Goal: Transaction & Acquisition: Purchase product/service

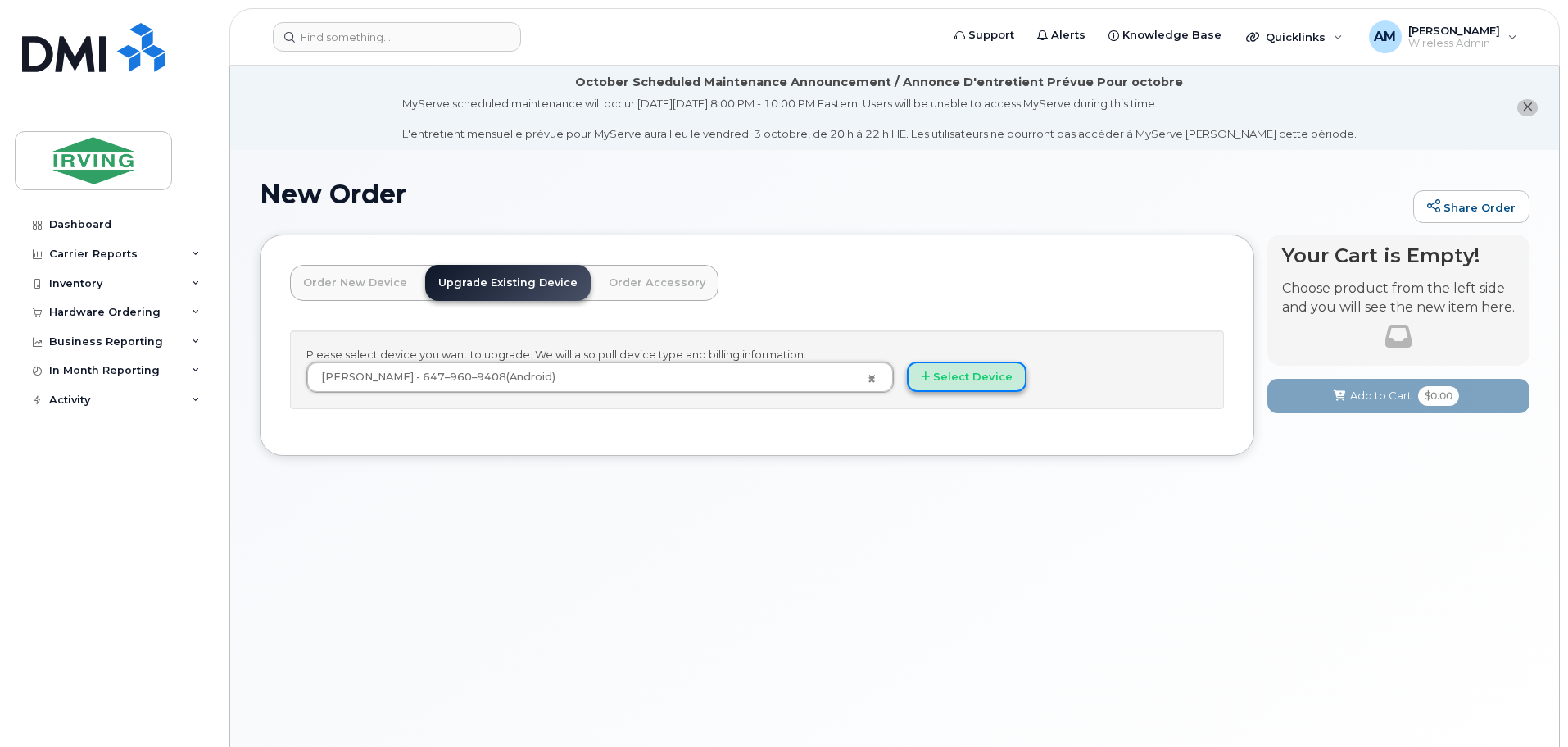
click at [986, 371] on button "Select Device" at bounding box center [966, 376] width 119 height 31
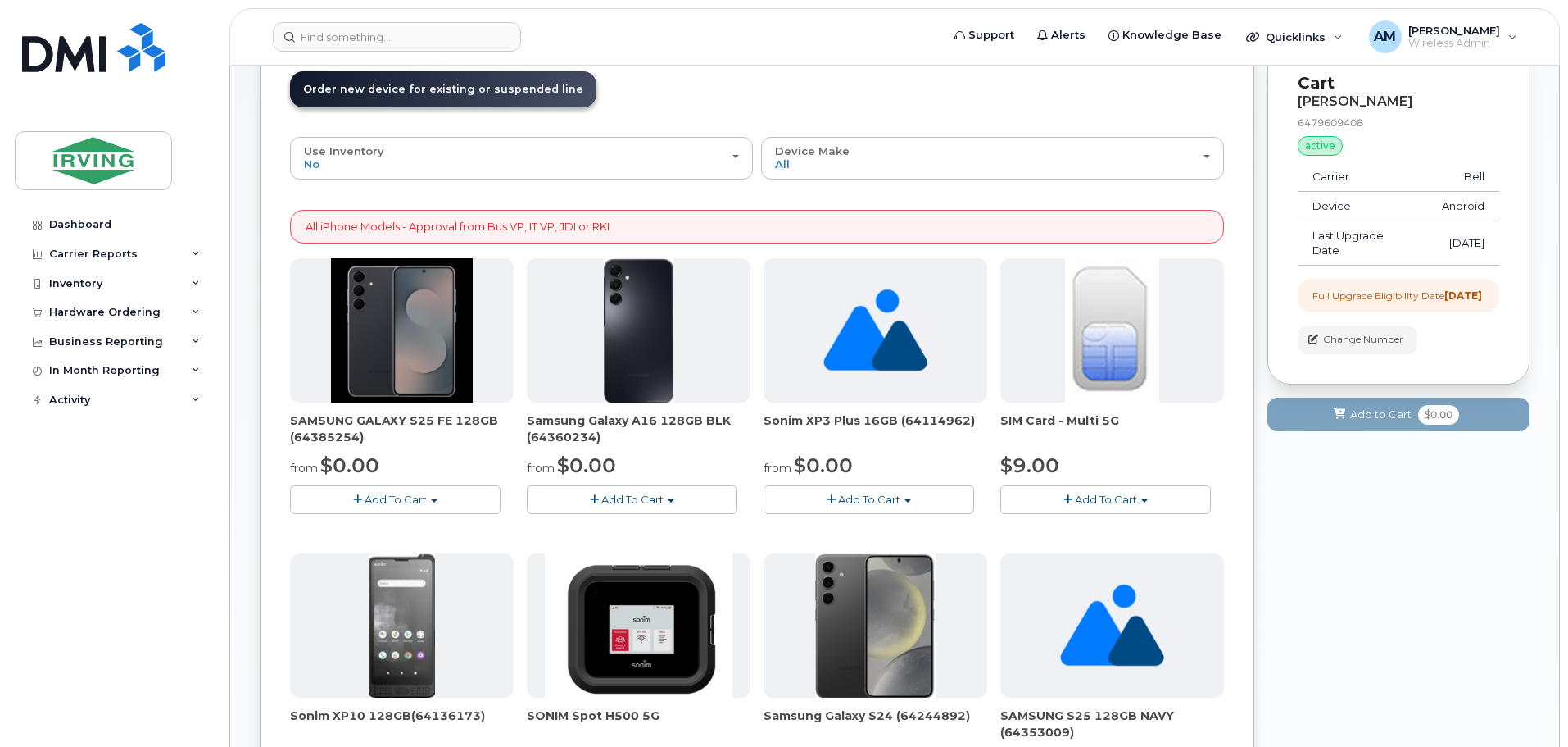
scroll to position [164, 0]
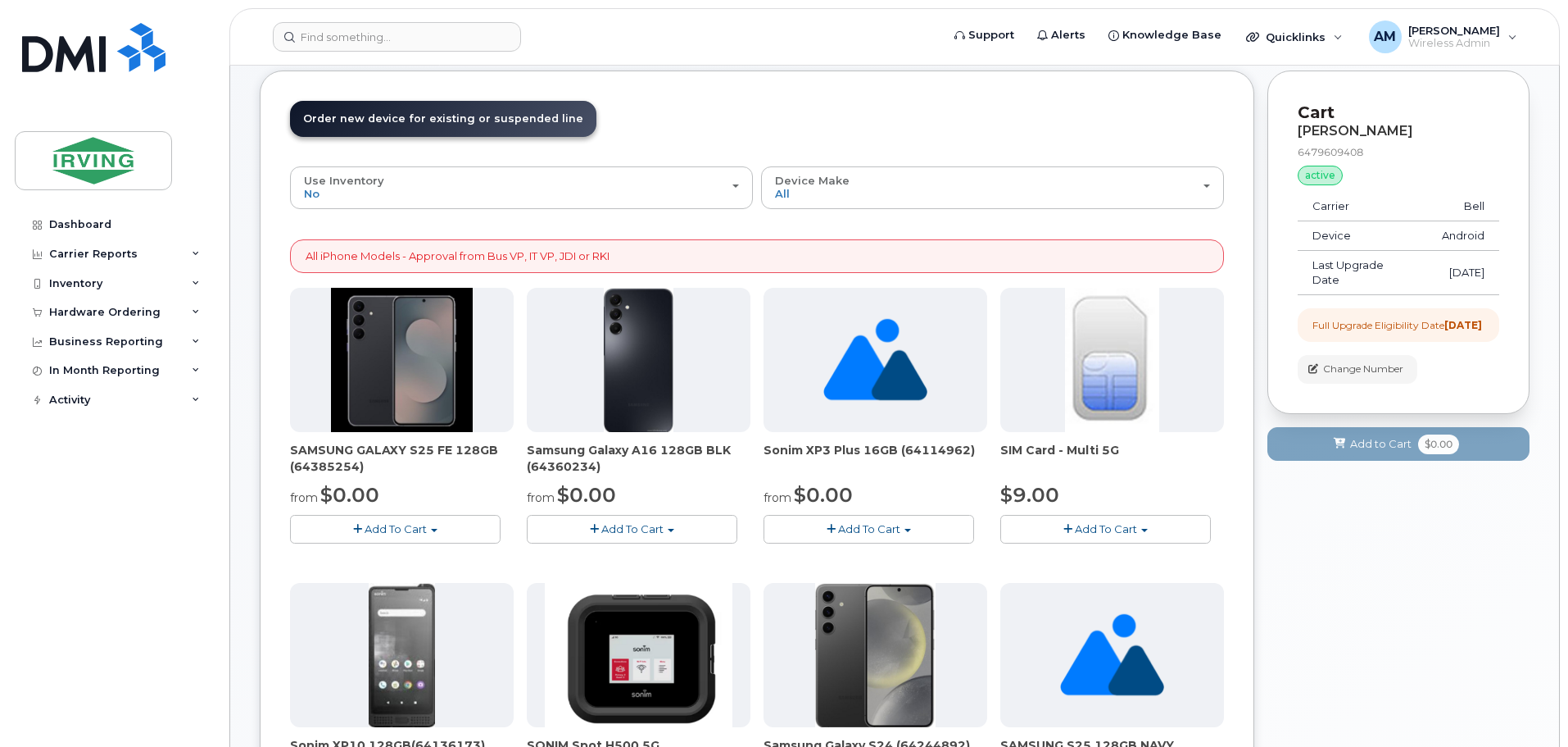
click at [401, 524] on span "Add To Cart" at bounding box center [395, 529] width 62 height 13
click at [466, 558] on link "$0.00 - 3 year term – Voice & Data(128gb)" at bounding box center [423, 559] width 259 height 20
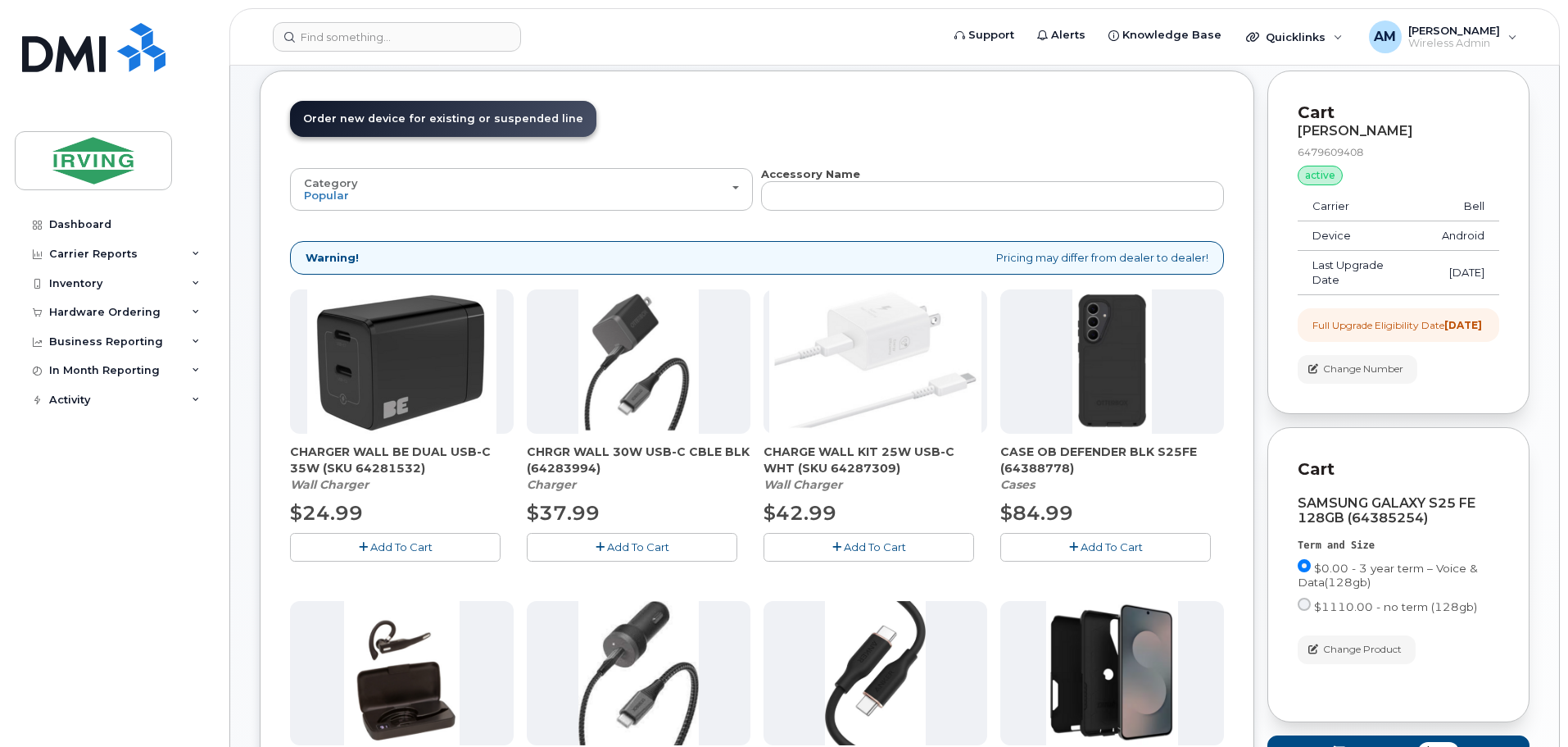
click at [629, 538] on button "Add To Cart" at bounding box center [631, 547] width 210 height 29
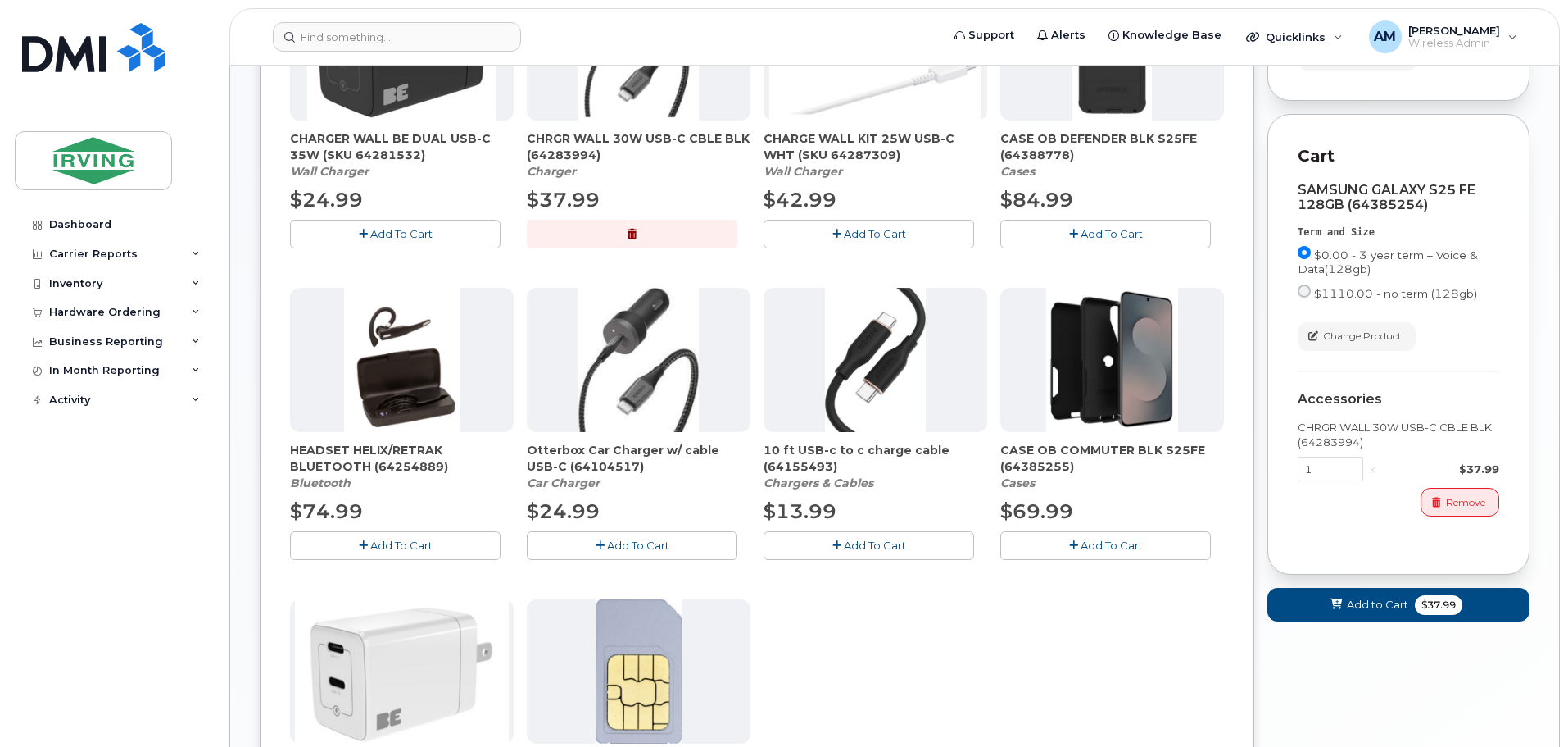
scroll to position [517, 0]
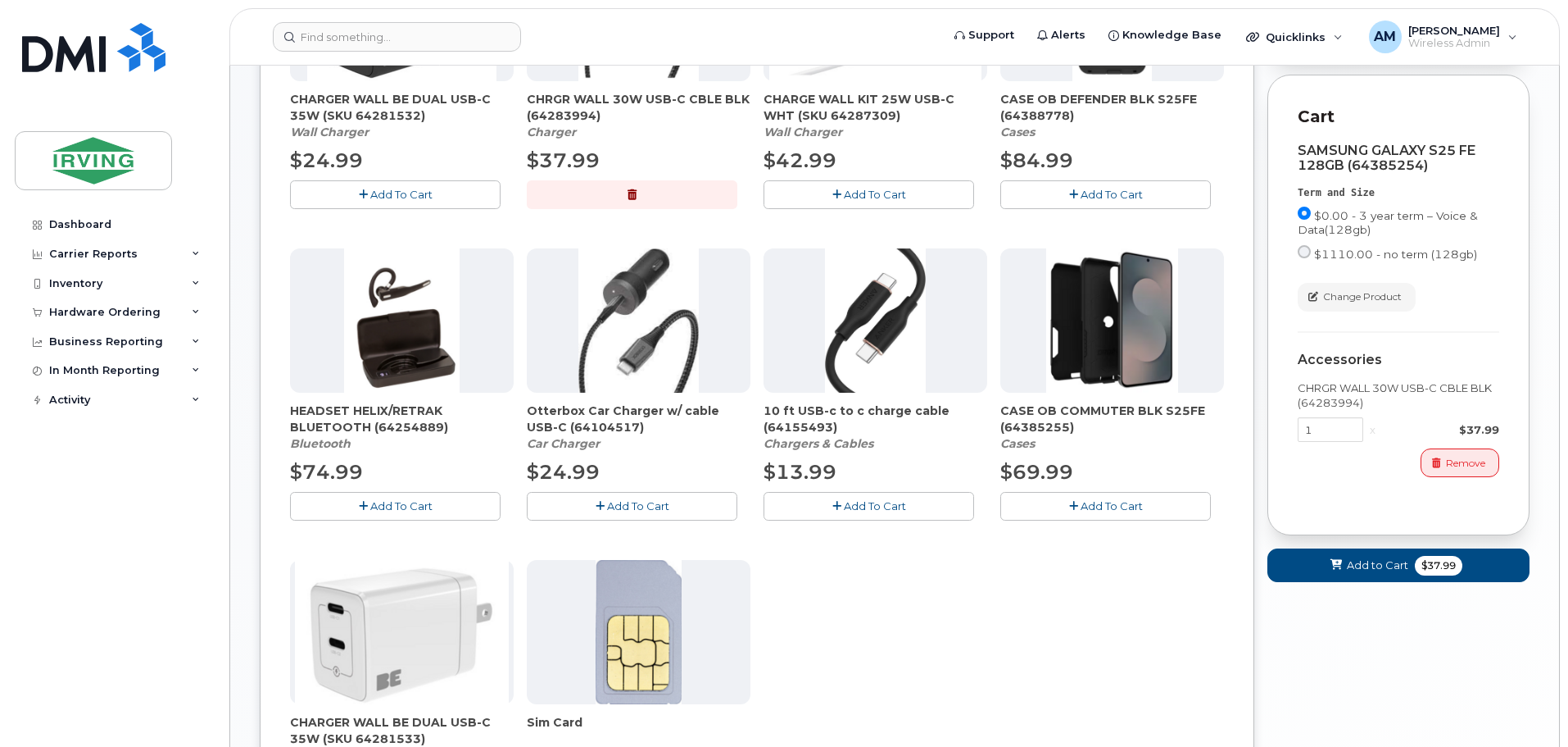
click at [1094, 507] on span "Add To Cart" at bounding box center [1111, 505] width 62 height 13
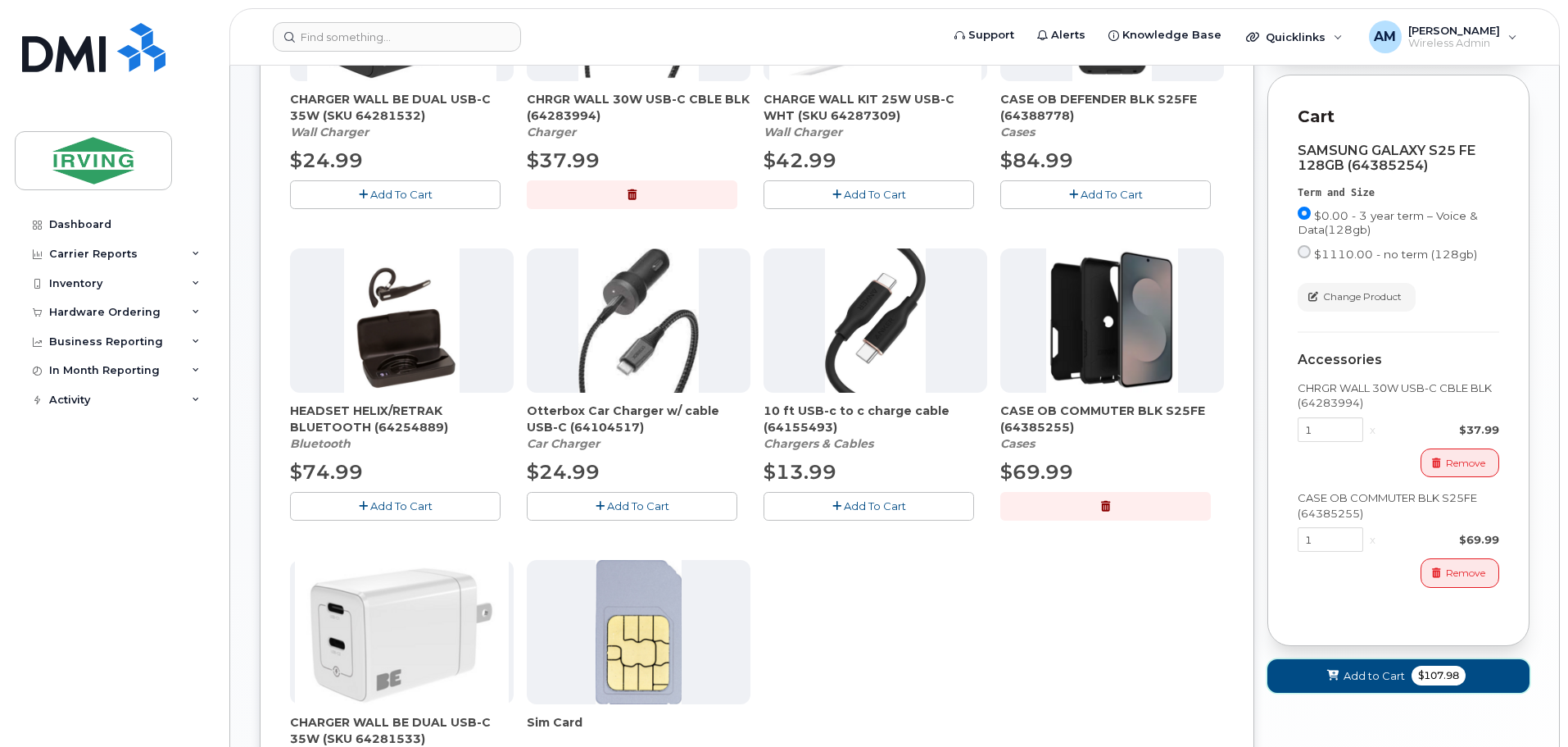
click at [1339, 682] on icon at bounding box center [1333, 676] width 11 height 10
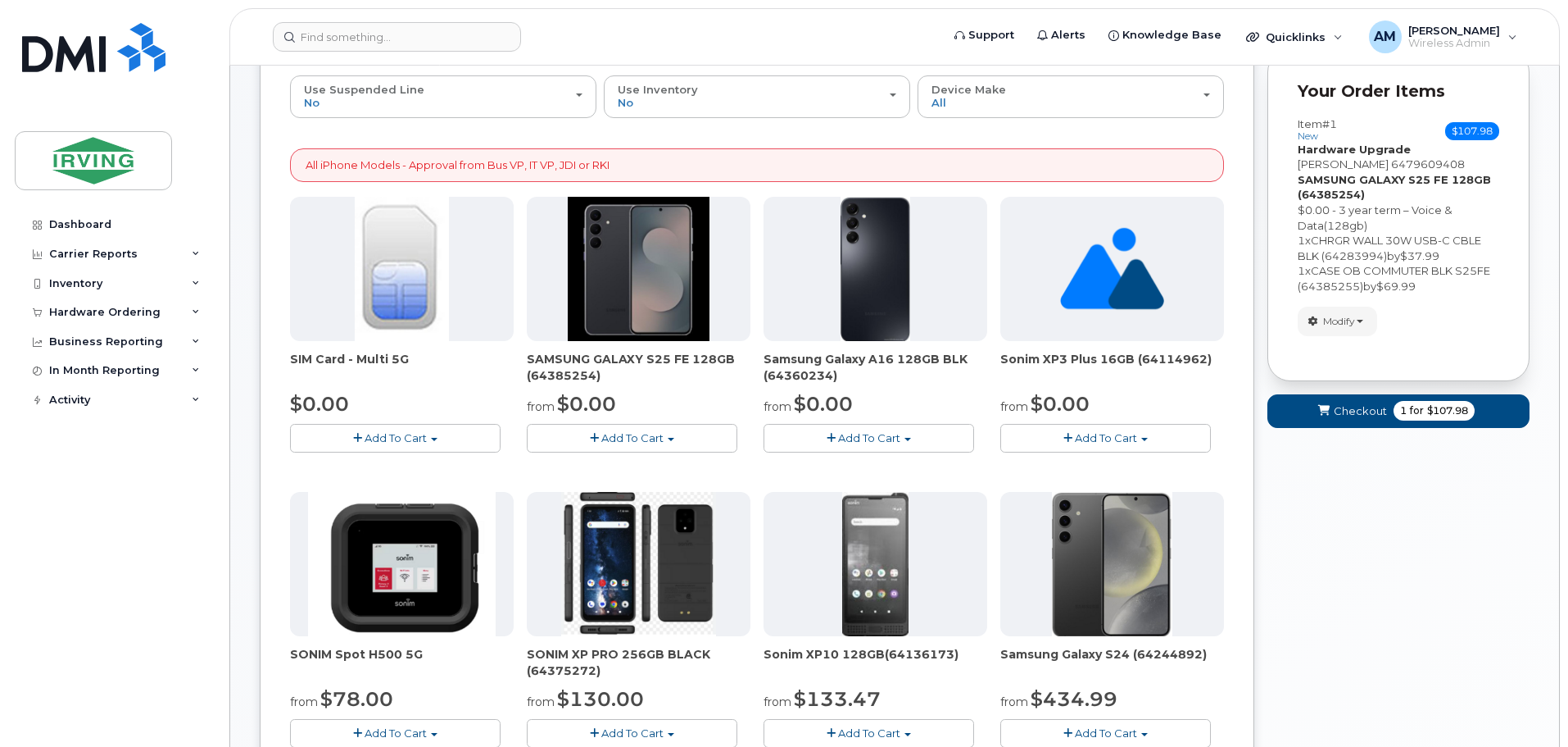
scroll to position [242, 0]
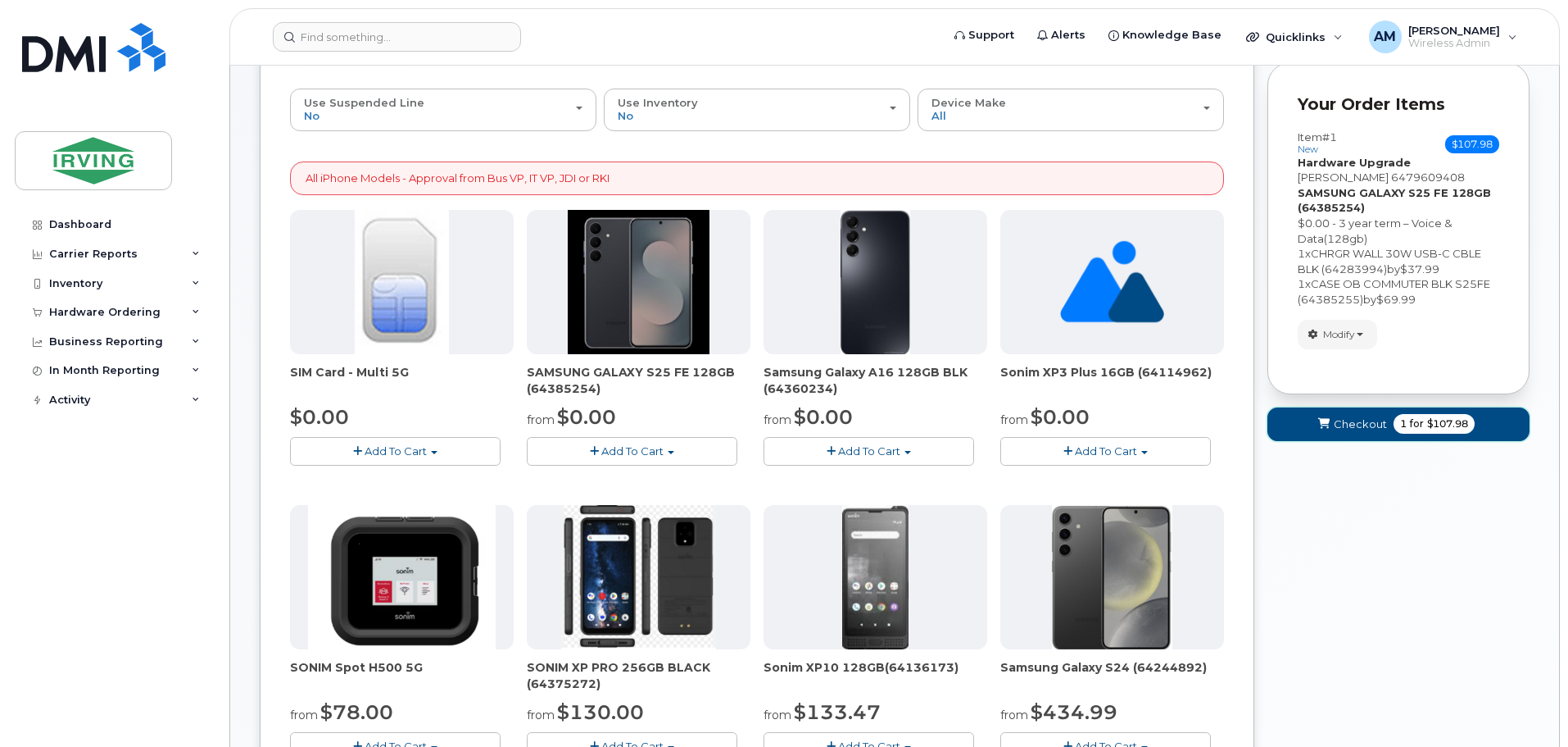
click at [1366, 426] on span "Checkout" at bounding box center [1360, 424] width 53 height 16
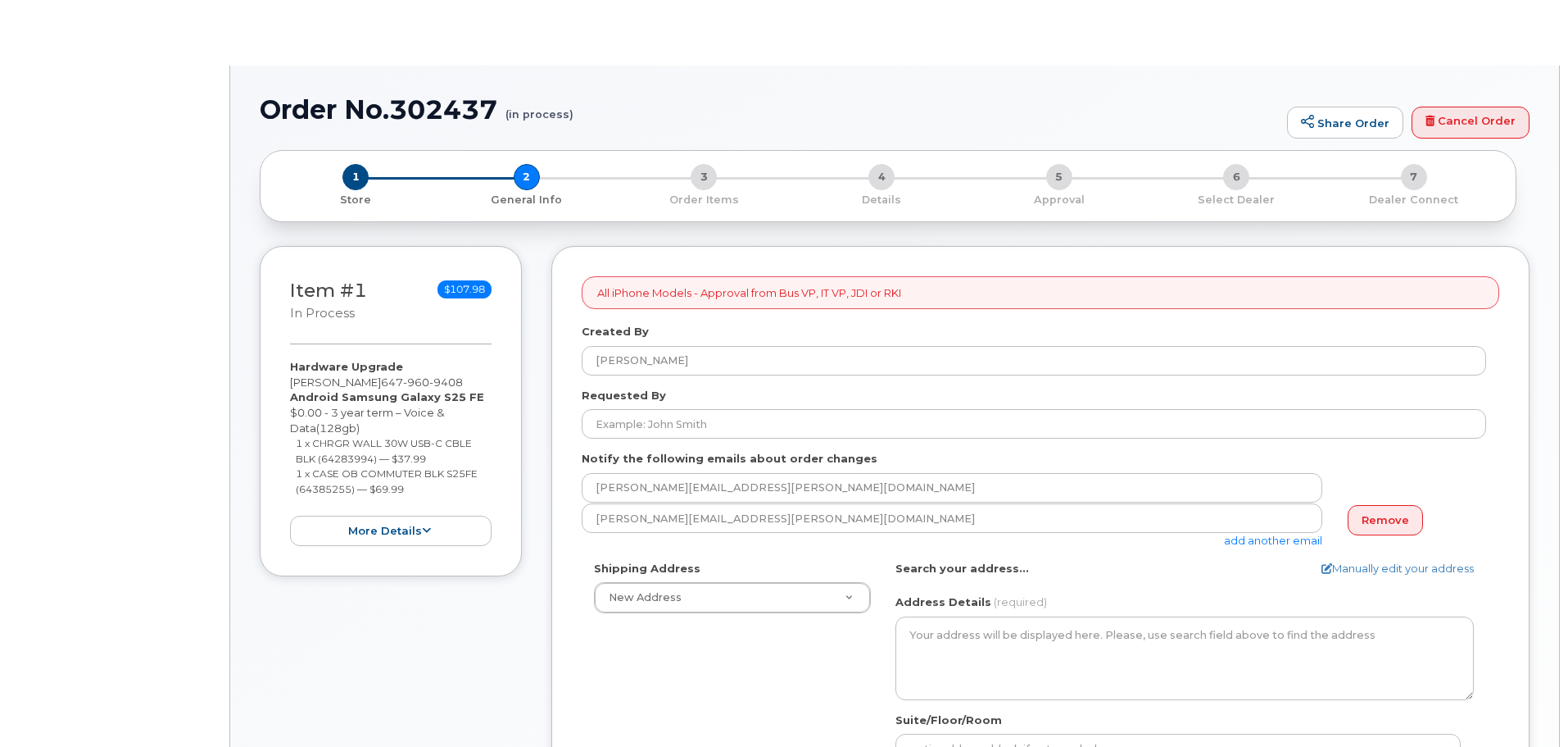
select select
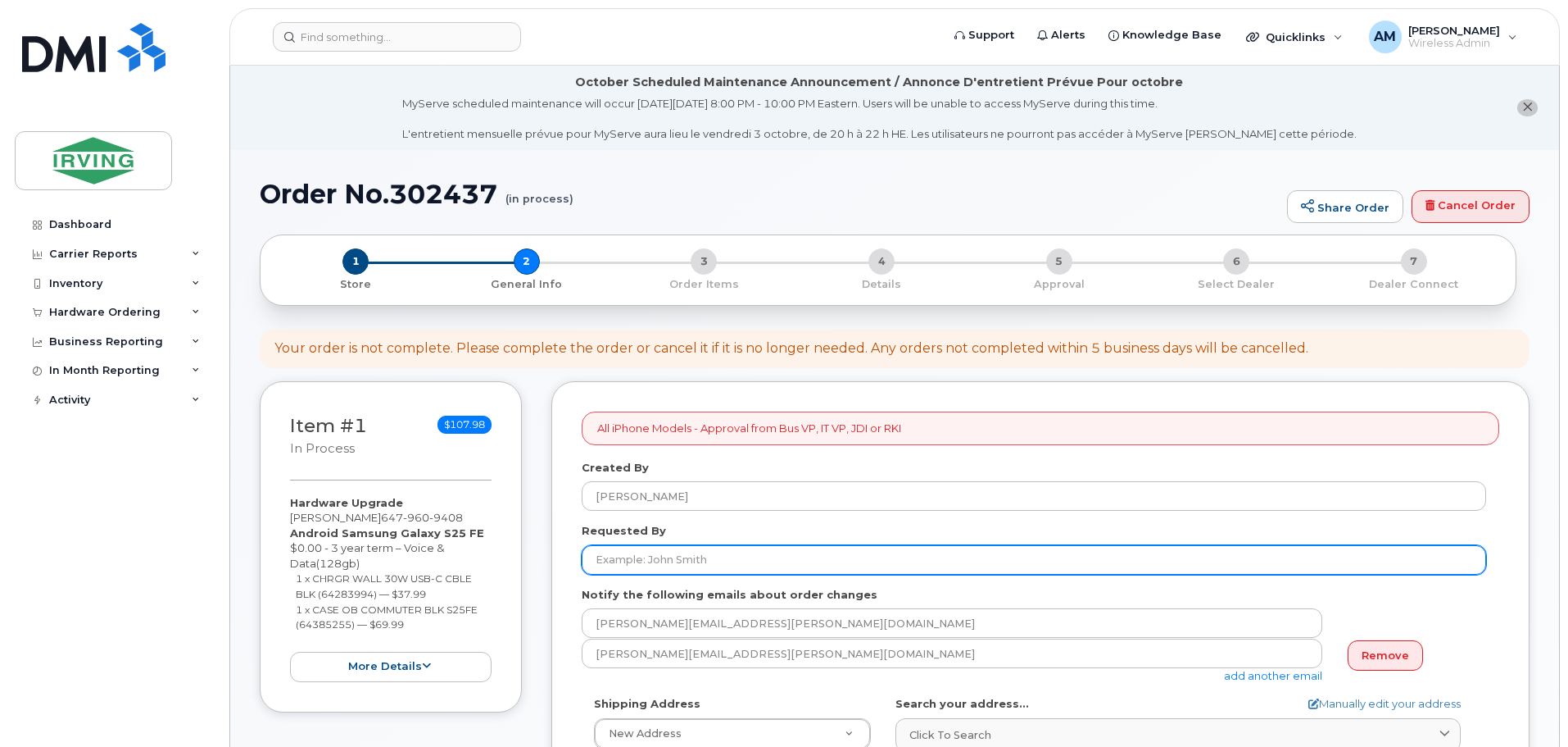
click at [726, 563] on input "Requested By" at bounding box center [1033, 560] width 904 height 30
type input "[PERSON_NAME]"
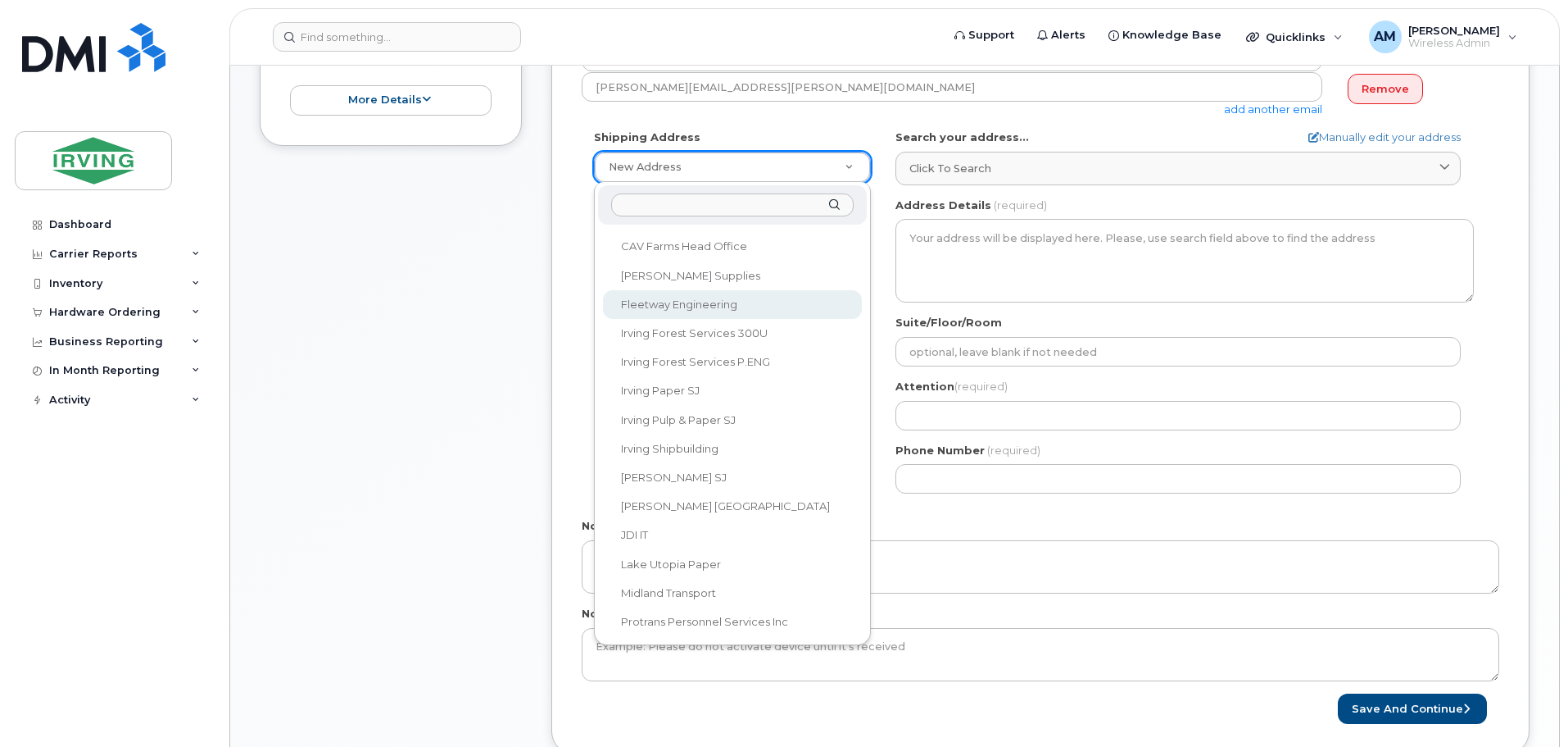
scroll to position [574, 0]
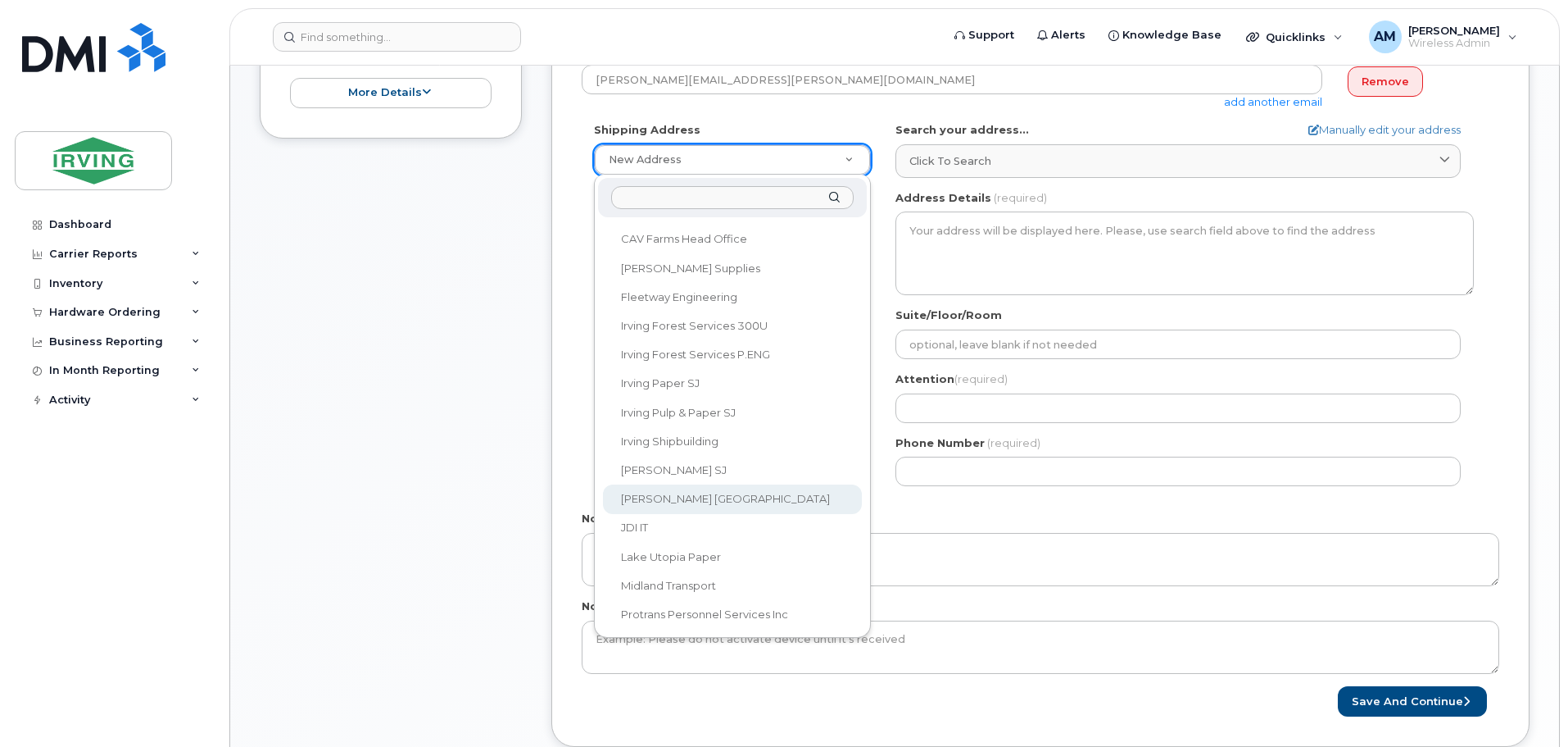
select select
type textarea "1551 Weston Rd YORK ON M6M 4Y4 CANADA York Ontario M6M 4Y4"
type input "Khalid Jabbar"
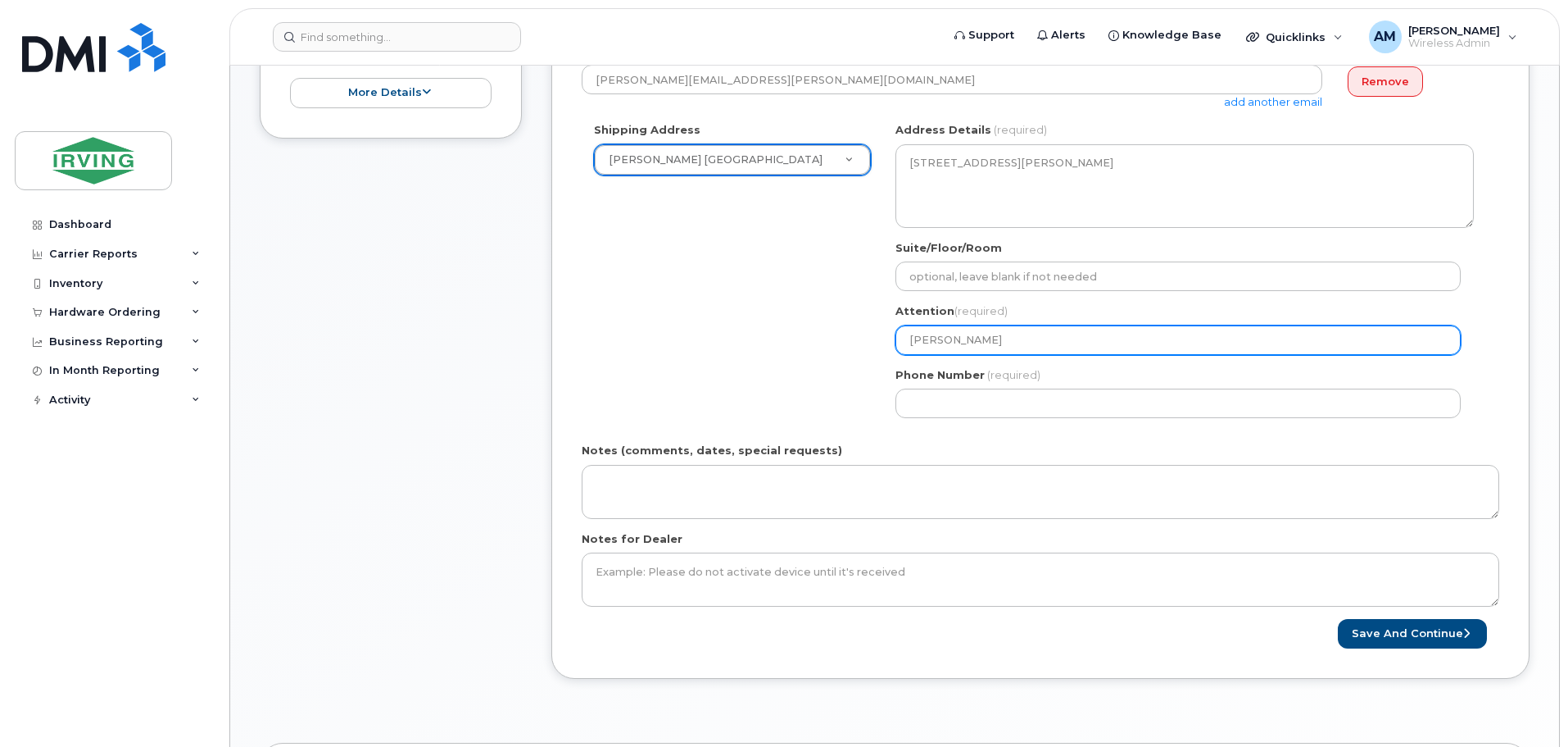
click at [1087, 338] on input "Khalid Jabbar" at bounding box center [1178, 340] width 565 height 30
select select
type input "Khalid Jabba"
select select
type input "Khalid Jabb"
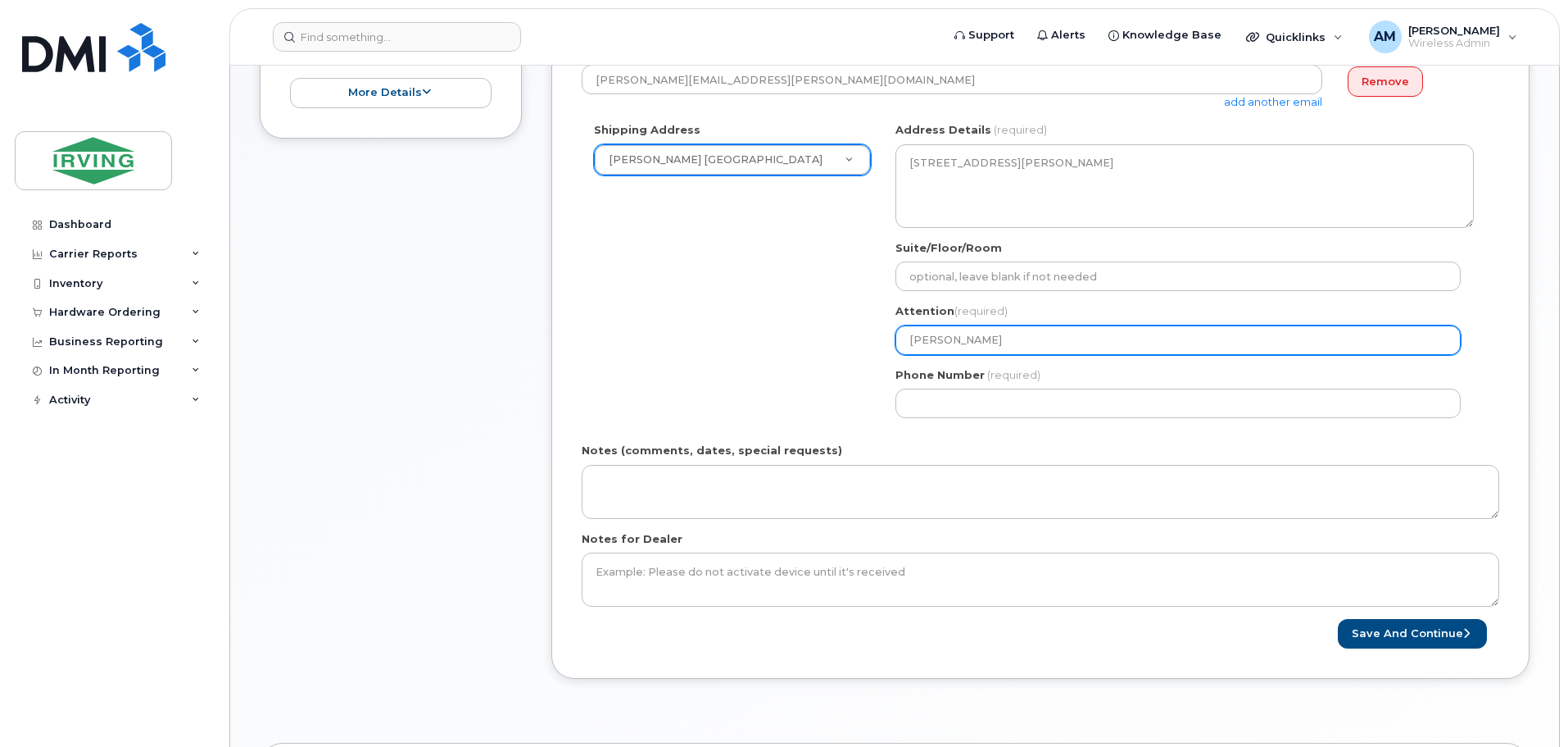
select select
type input "Khalid Jab"
select select
type input "Khalid Ja"
select select
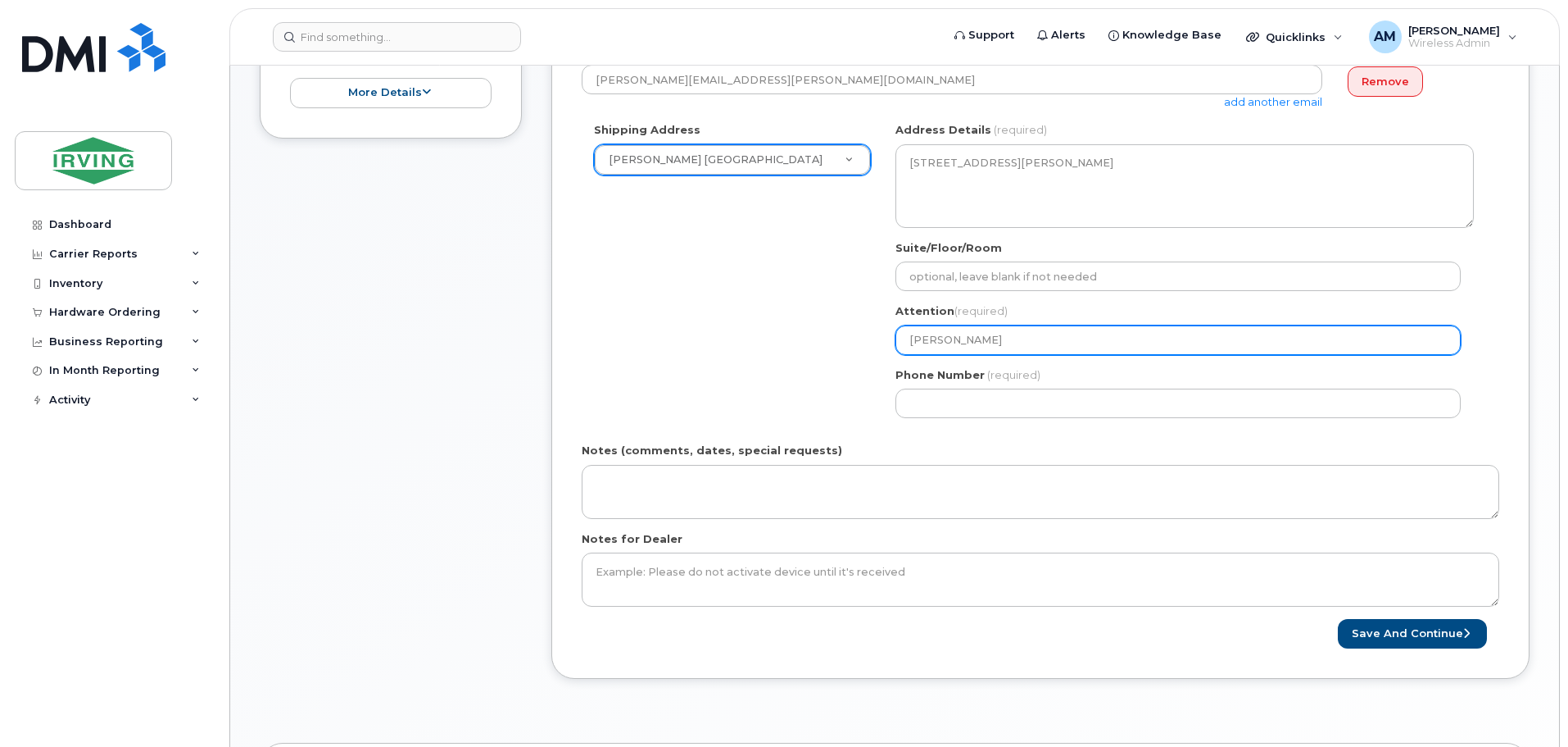
type input "Khalid J"
select select
type input "Khalid"
select select
type input "Khali"
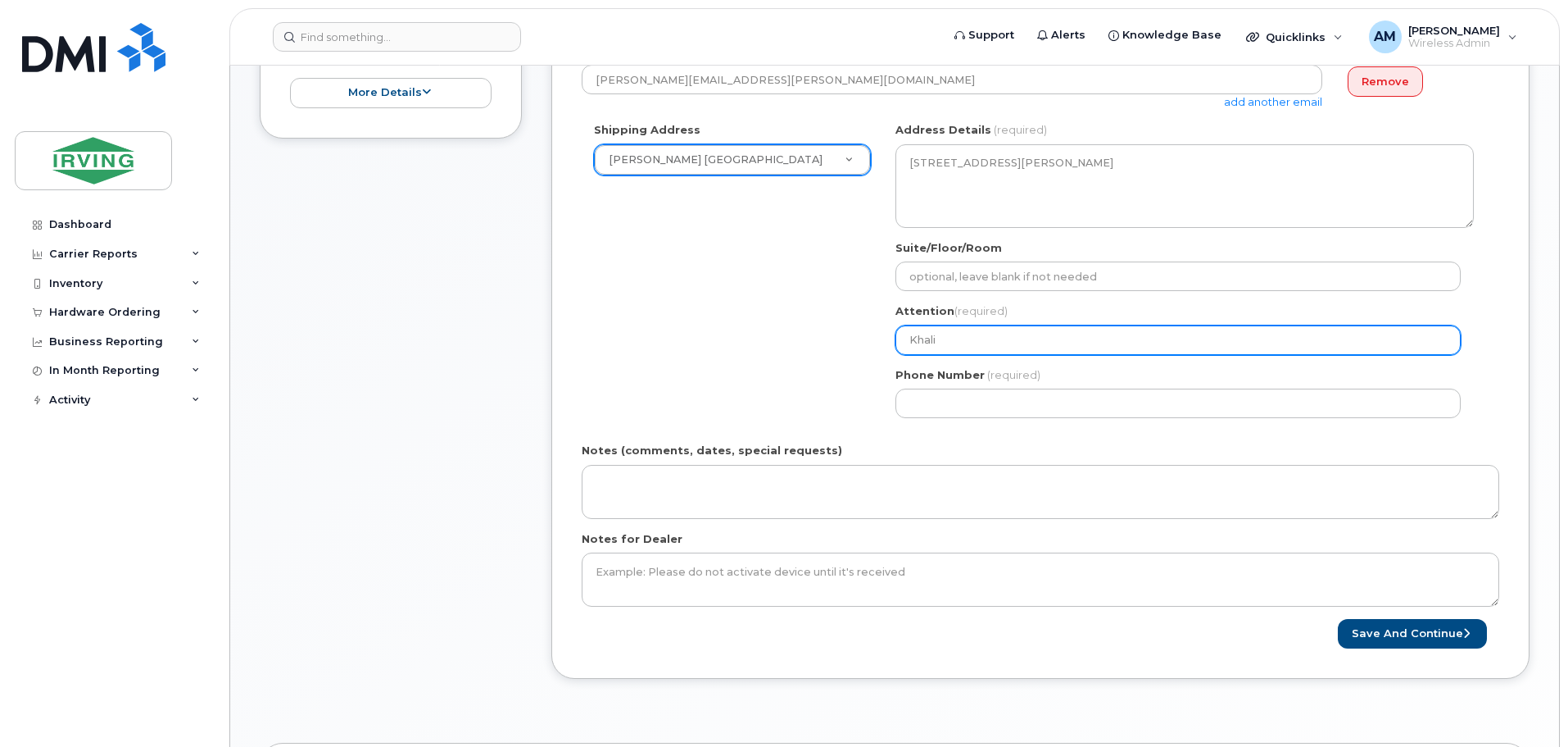
select select
type input "Khal"
select select
type input "Kha"
select select
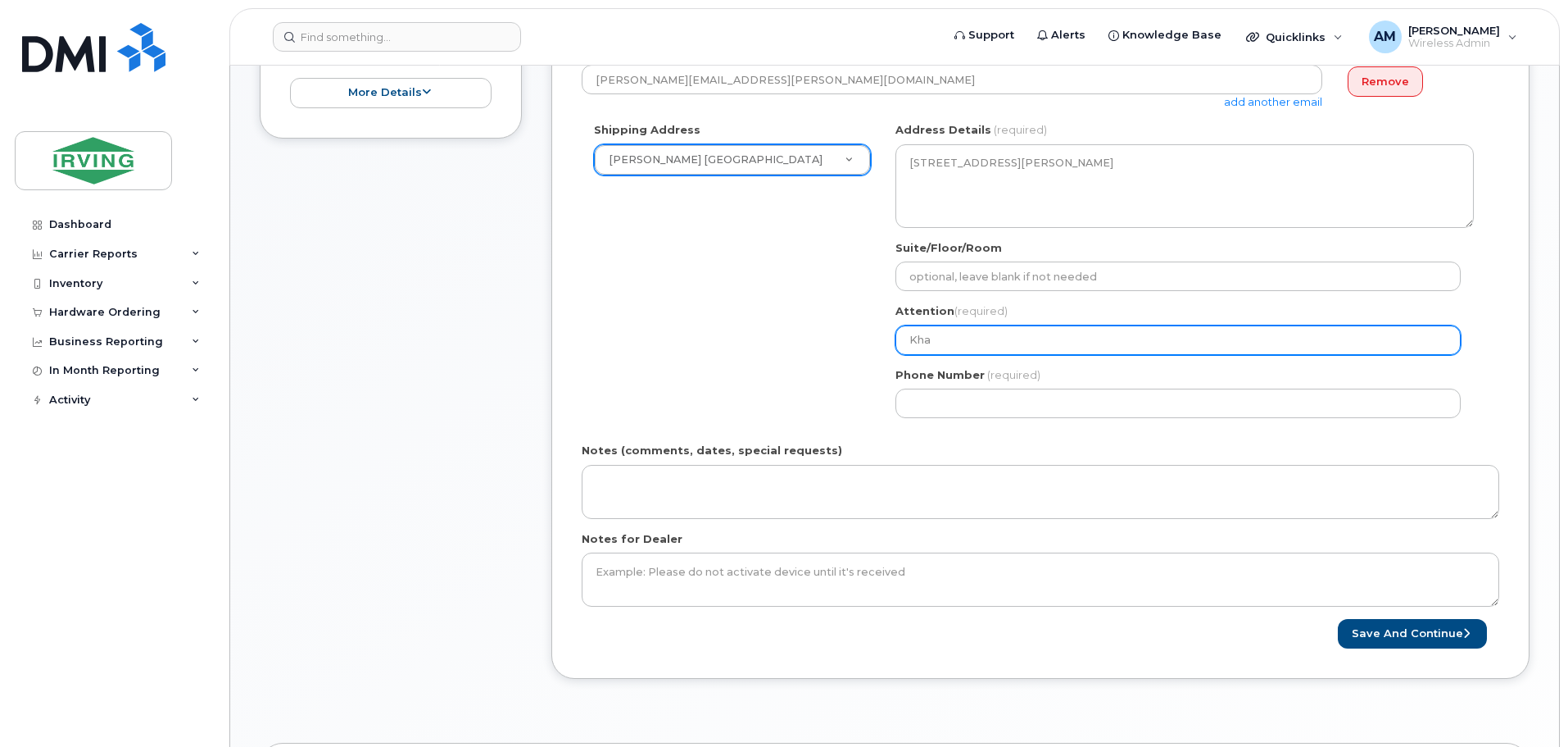
type input "Kh"
select select
type input "K"
select select
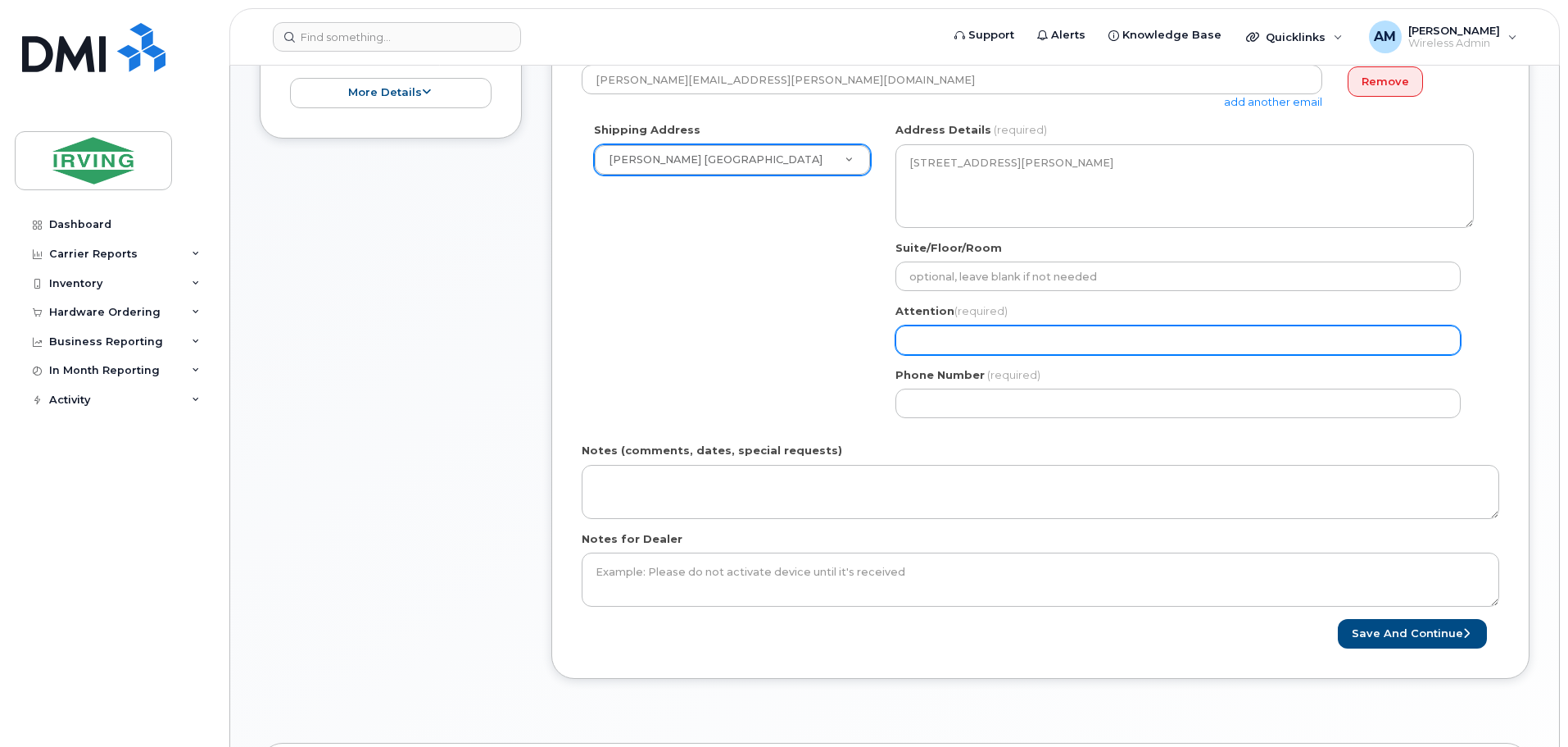
type input "M"
select select
type input "Me"
select select
type input "Meh"
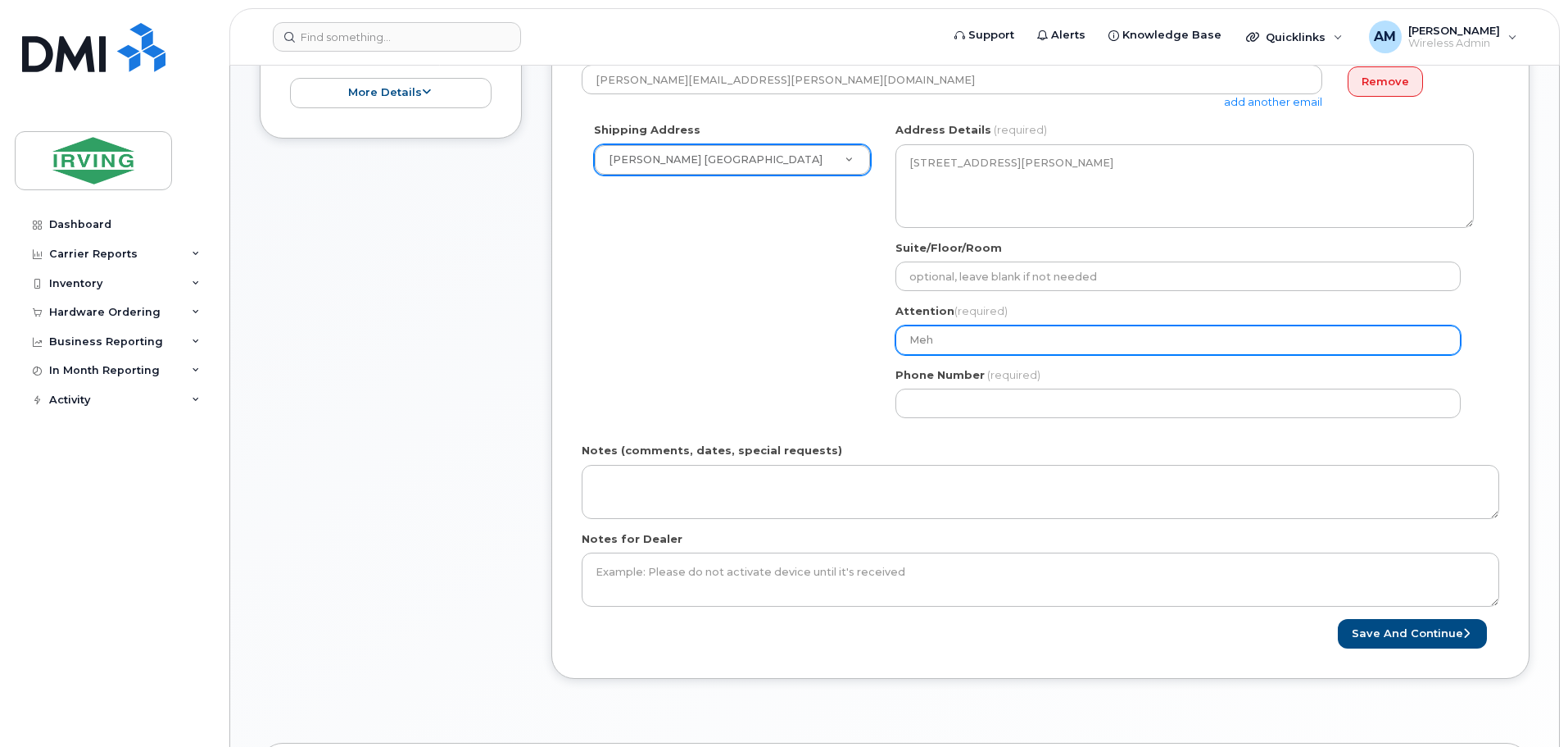
select select
type input "Mehn"
select select
type input "Mehna"
select select
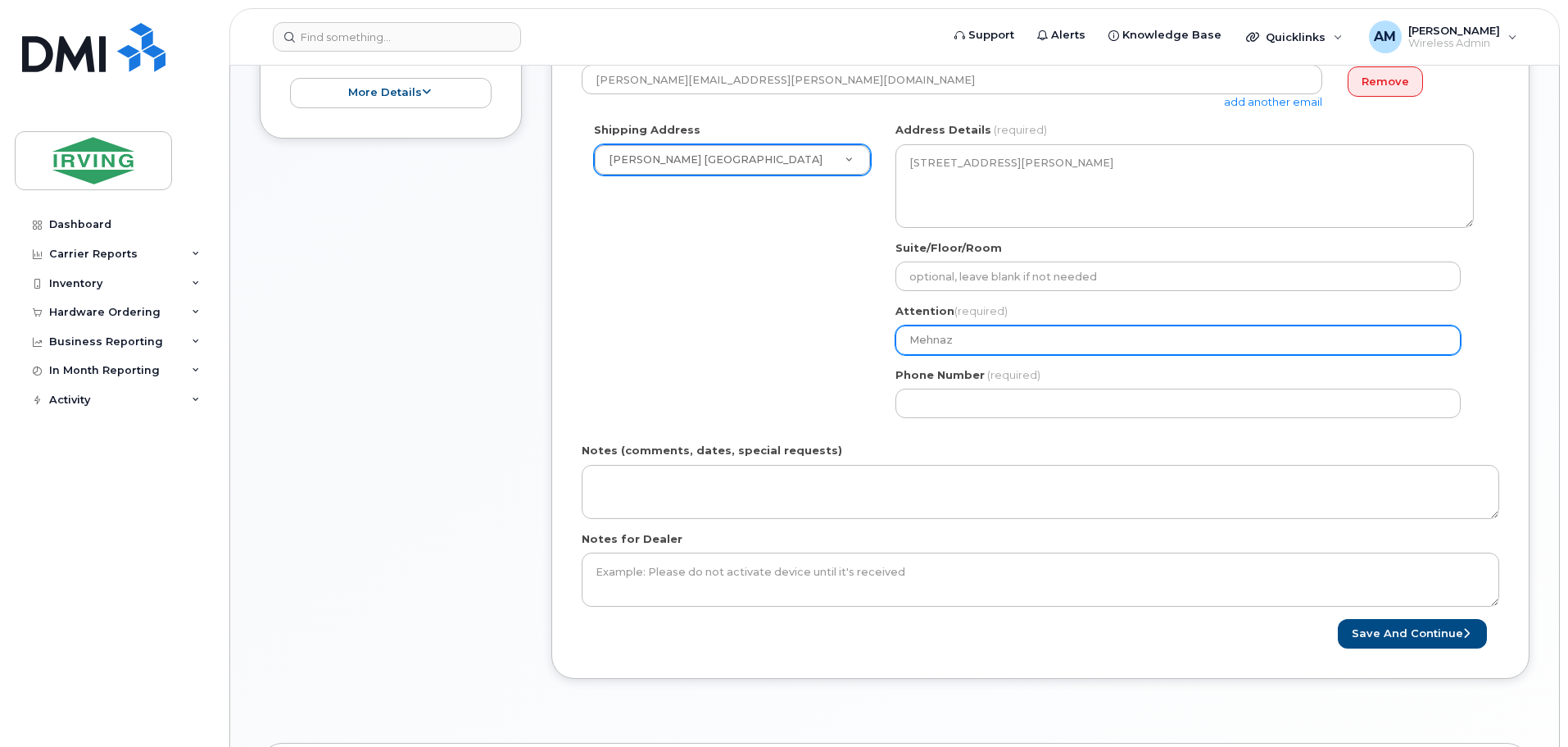
type input "Mehnaz"
select select
type input "Mehnaz A"
select select
type input "Mehnaz As"
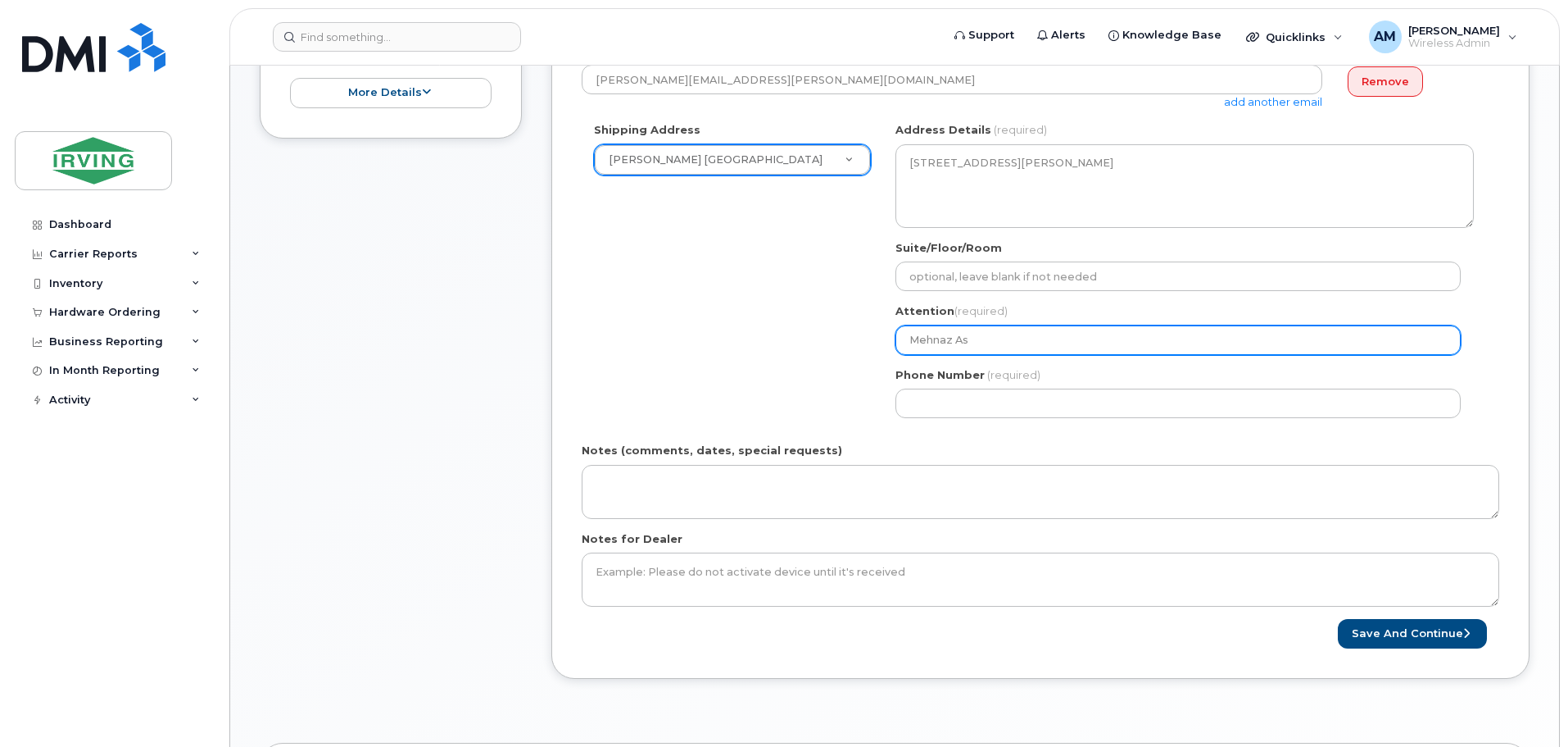
select select
type input "Mehnaz Ash"
select select
type input "Mehnaz Ashf"
select select
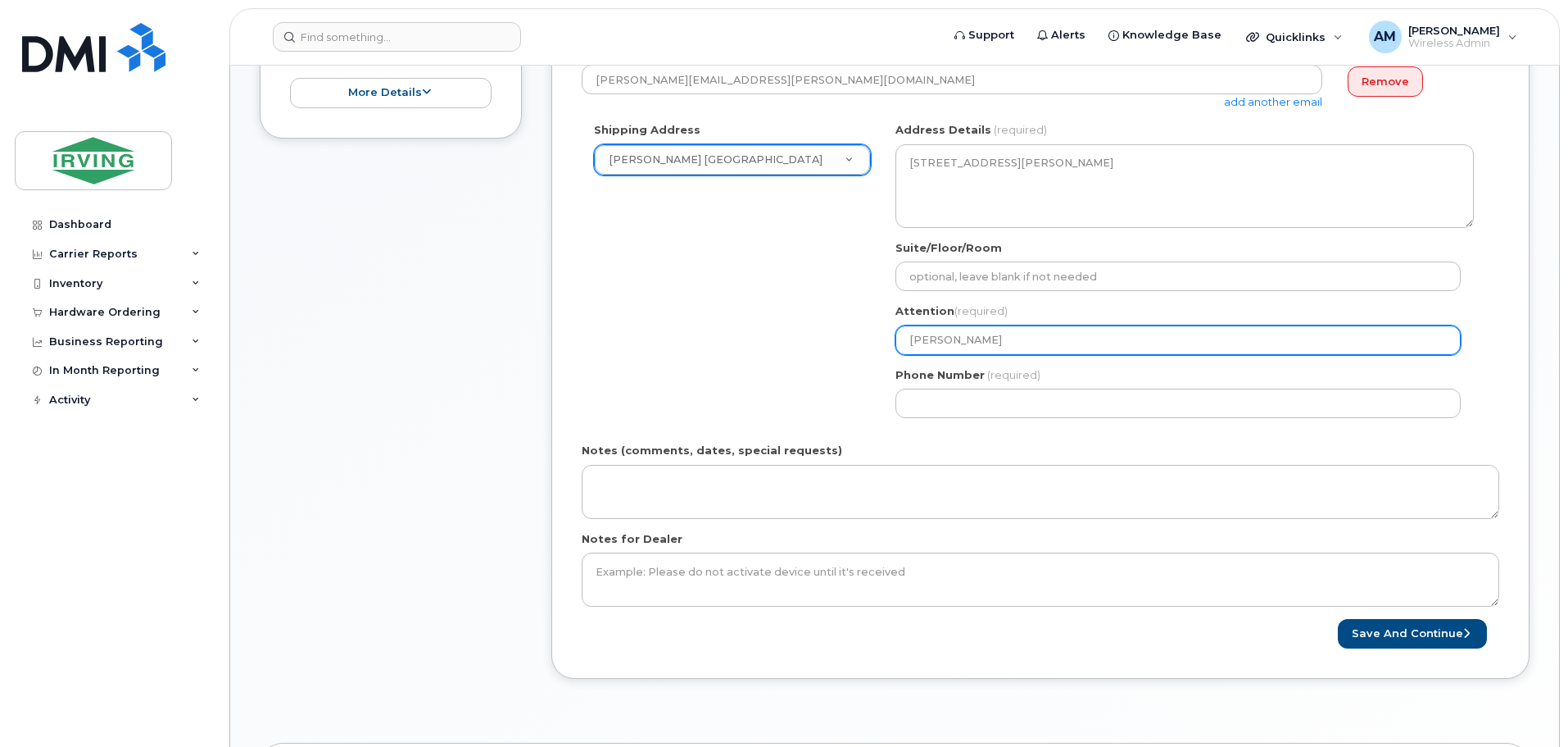
type input "Mehnaz Ashfa"
select select
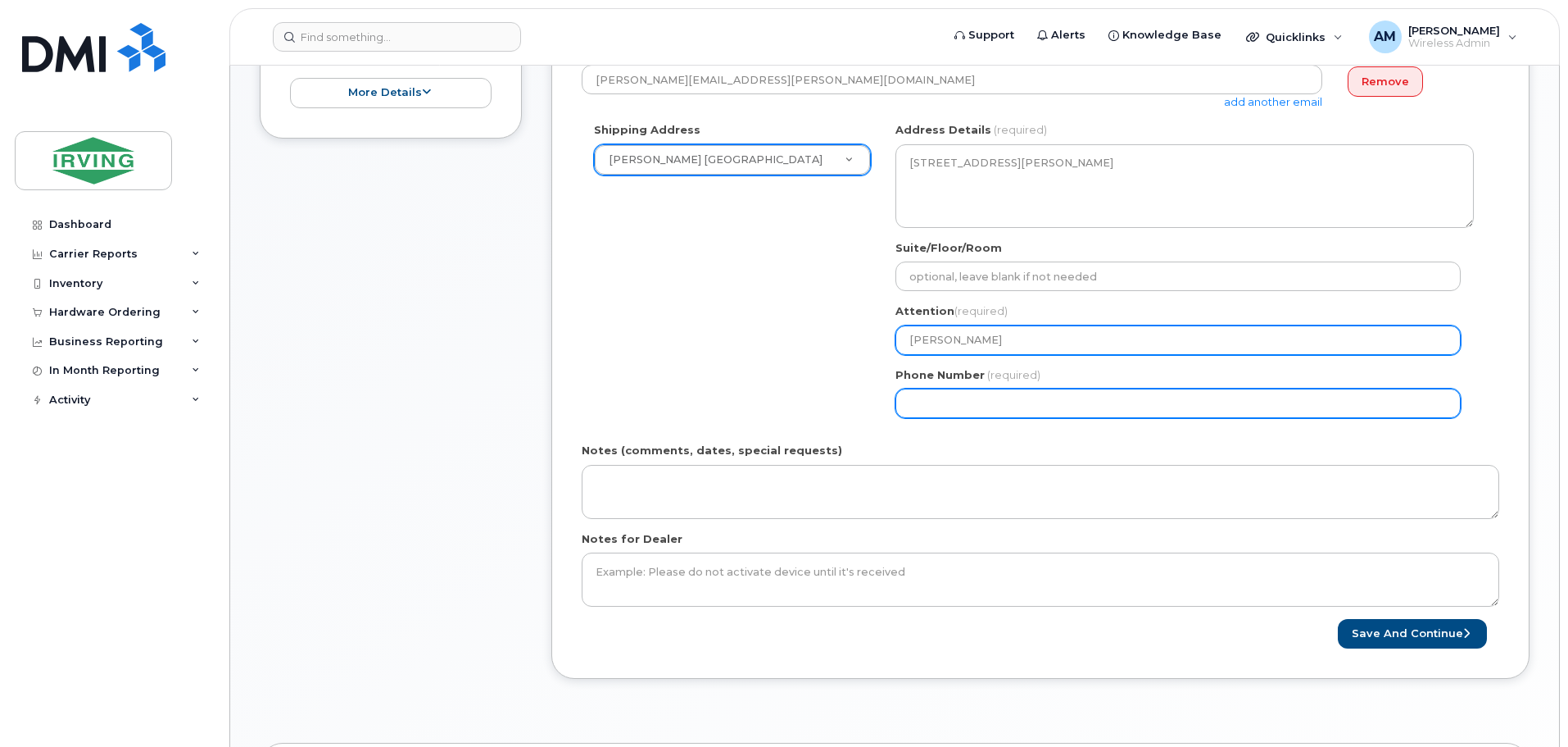
type input "[PERSON_NAME]"
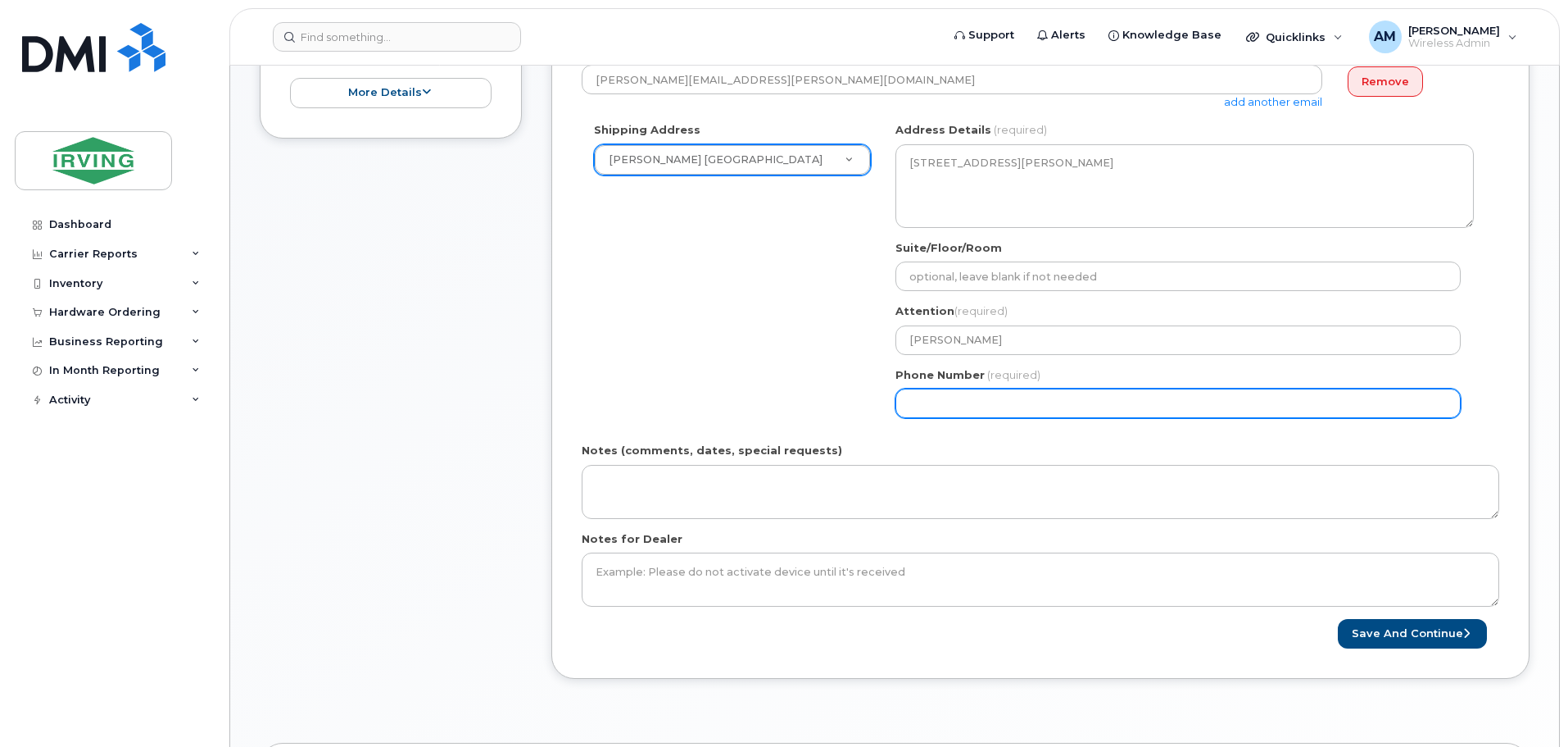
click at [1008, 394] on input "Phone Number" at bounding box center [1178, 403] width 565 height 30
type input "4162466533"
select select
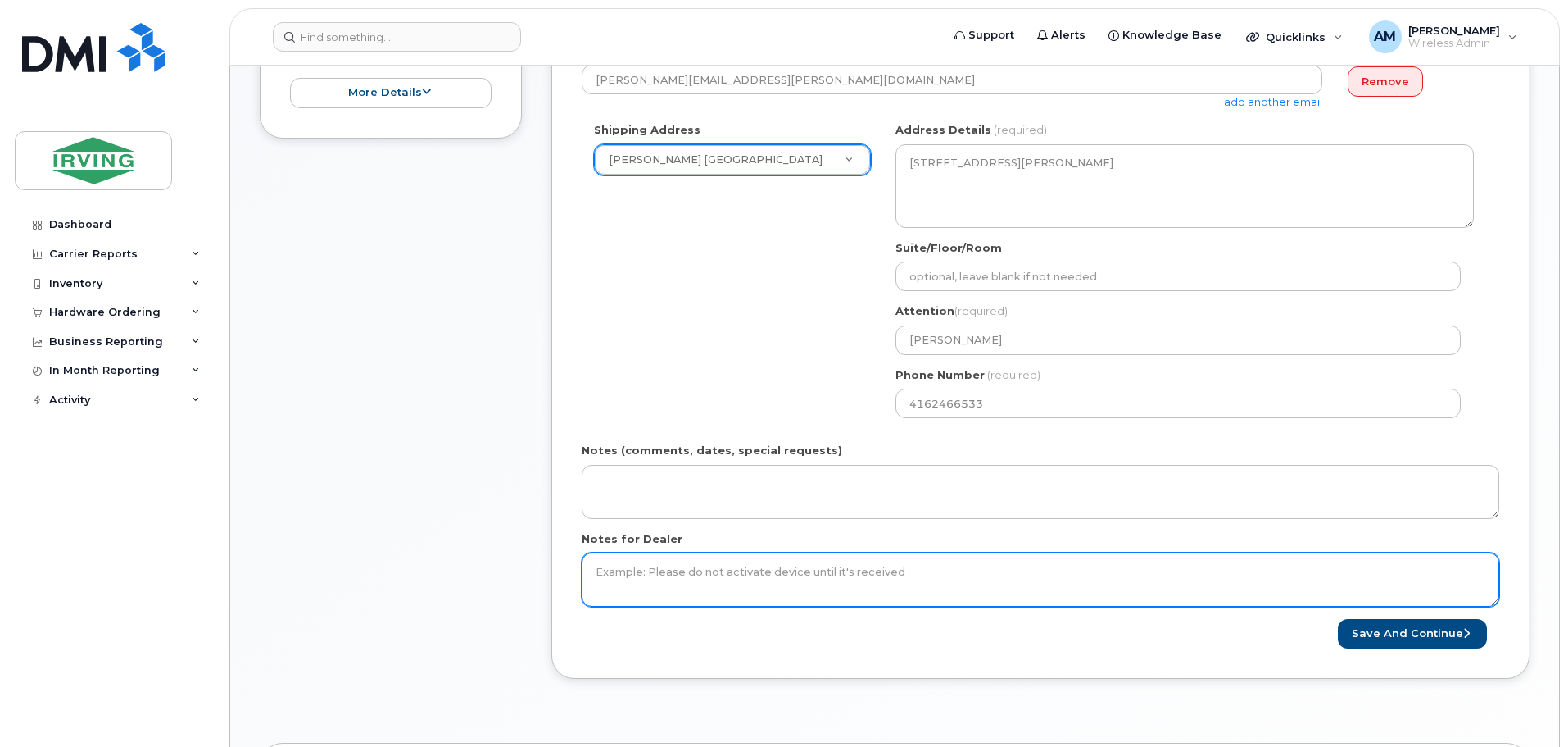
click at [649, 575] on textarea "Notes for Dealer" at bounding box center [1040, 579] width 917 height 54
type textarea "Please do not activate device until it's receive."
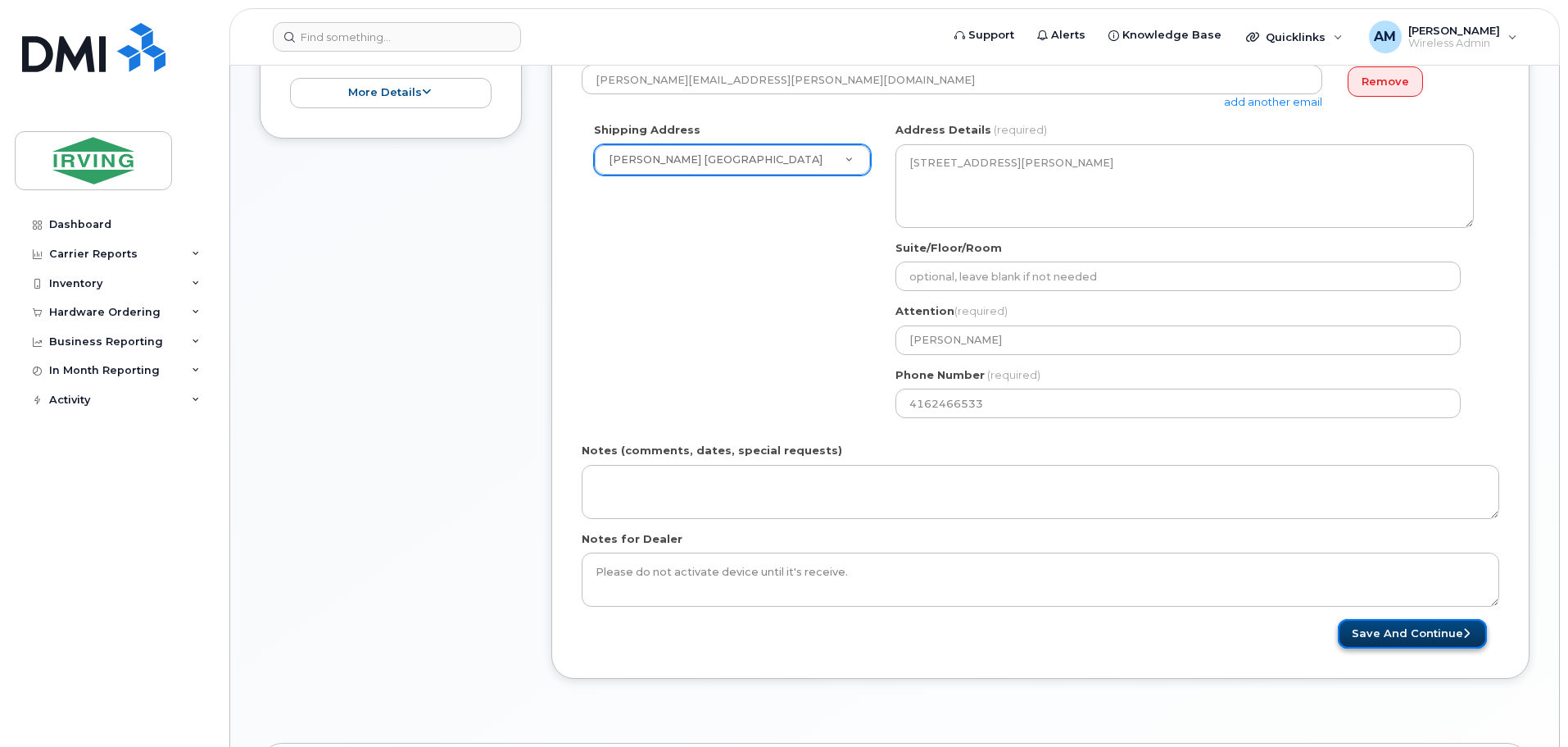
click at [1374, 629] on button "Save and Continue" at bounding box center [1412, 634] width 149 height 31
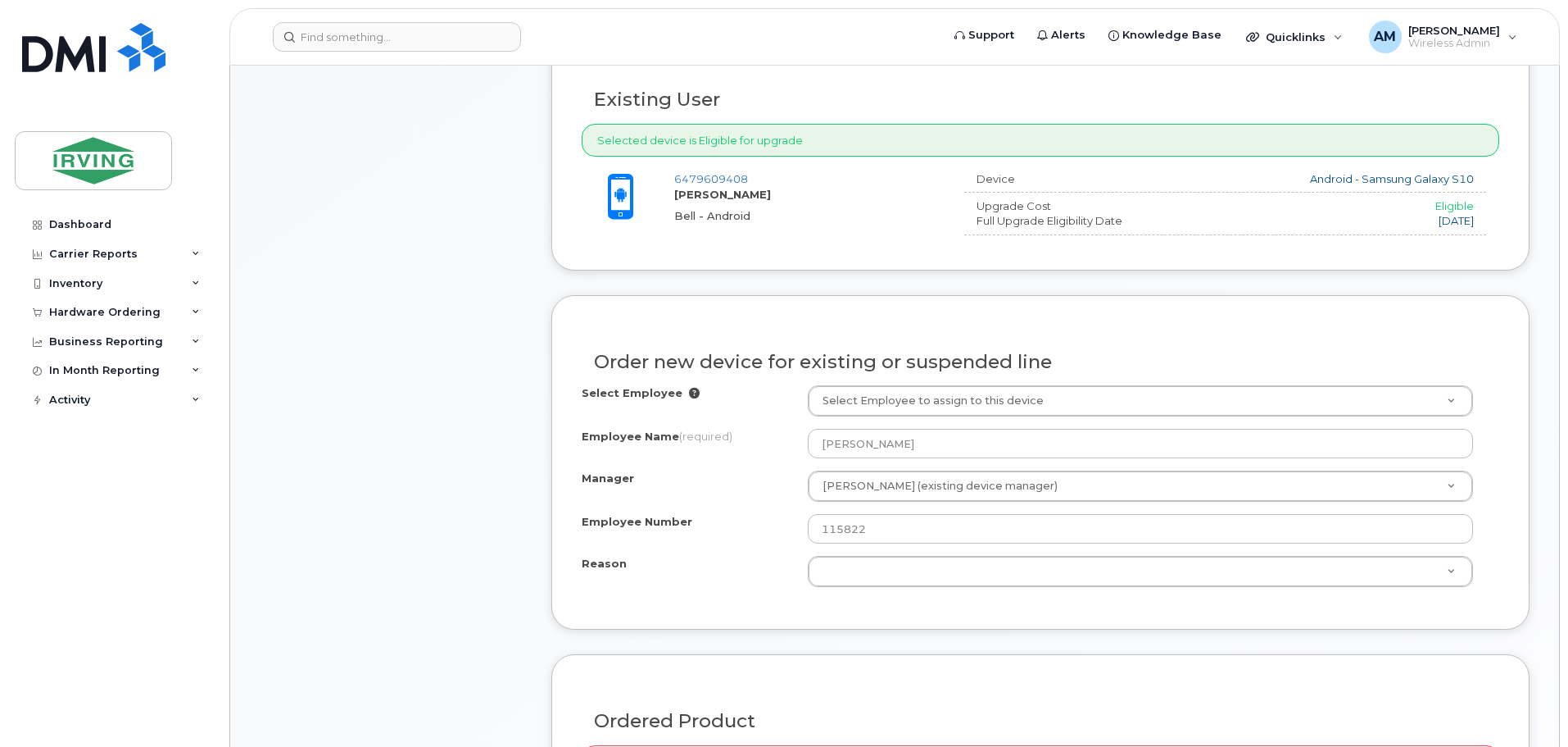
scroll to position [738, 0]
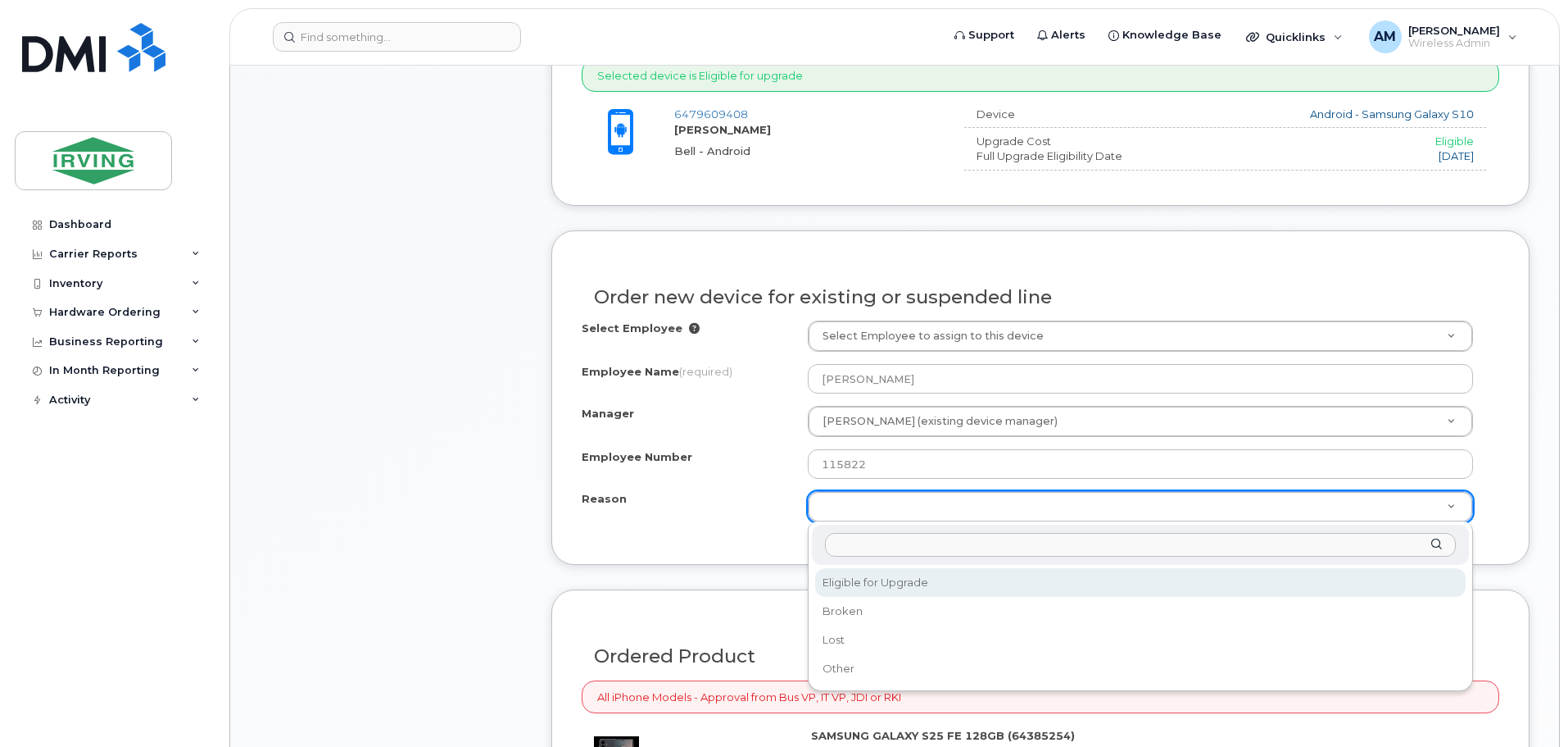
select select "eligible_for_upgrade"
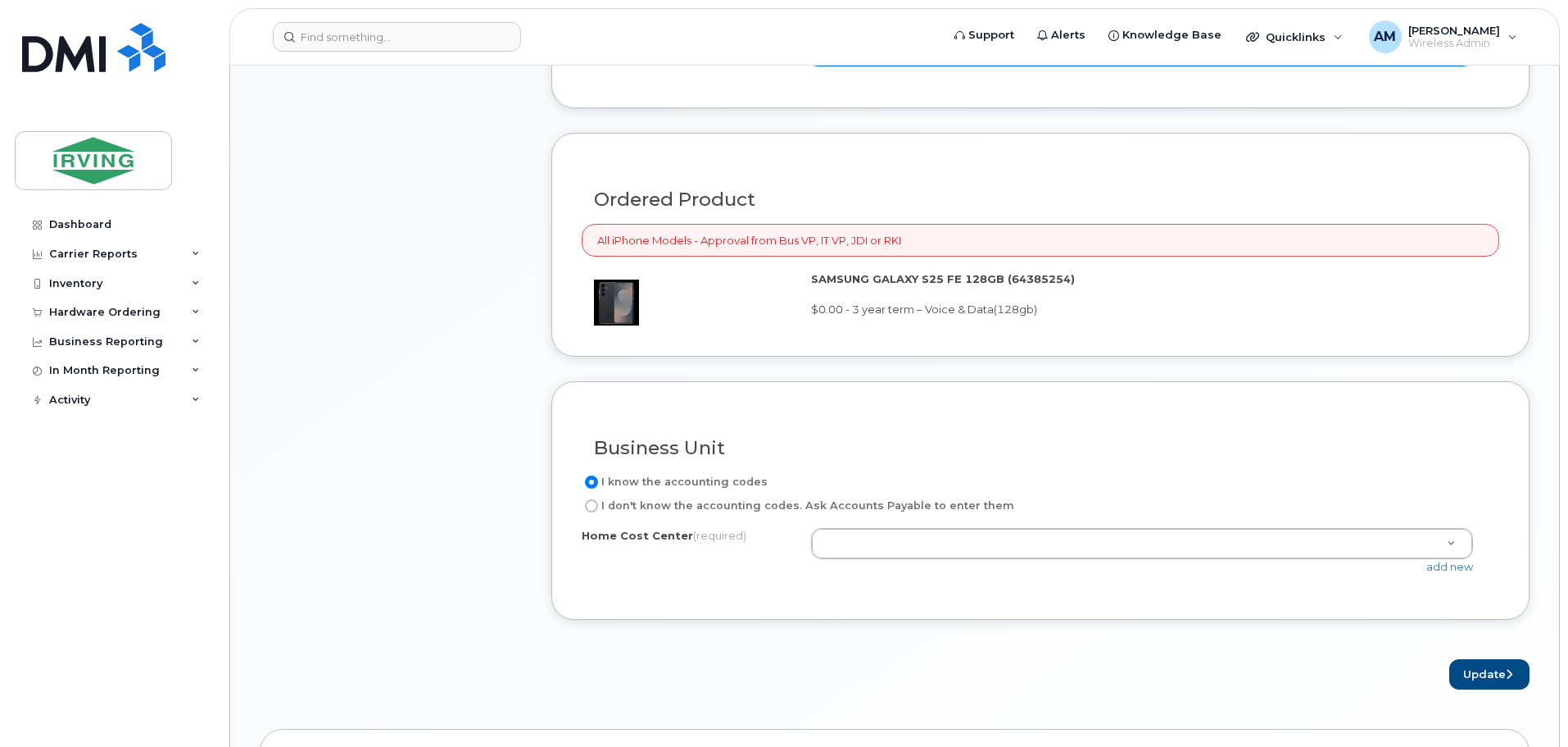
scroll to position [1230, 0]
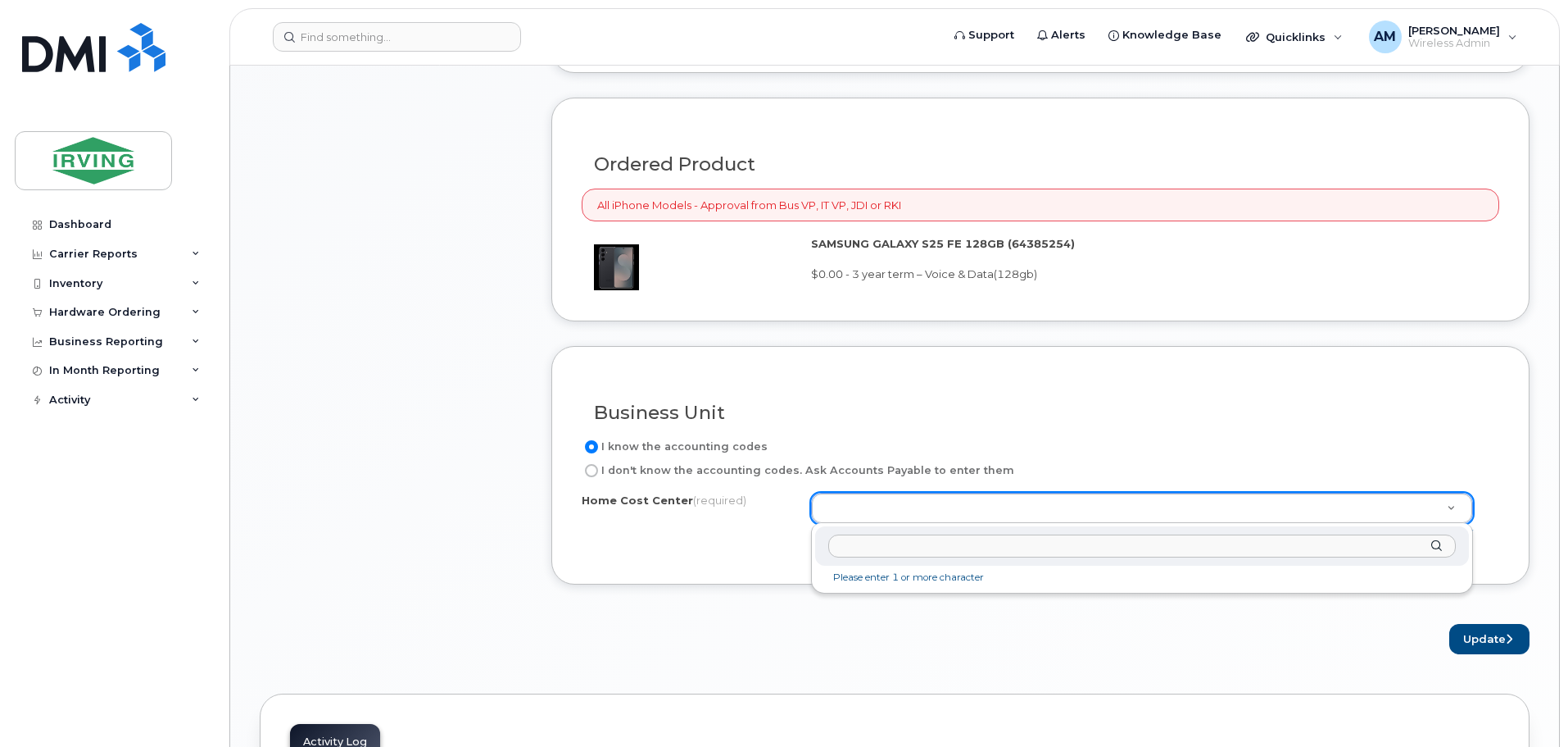
click at [910, 551] on input "text" at bounding box center [1142, 546] width 628 height 24
type input "0903530.54140.CEL"
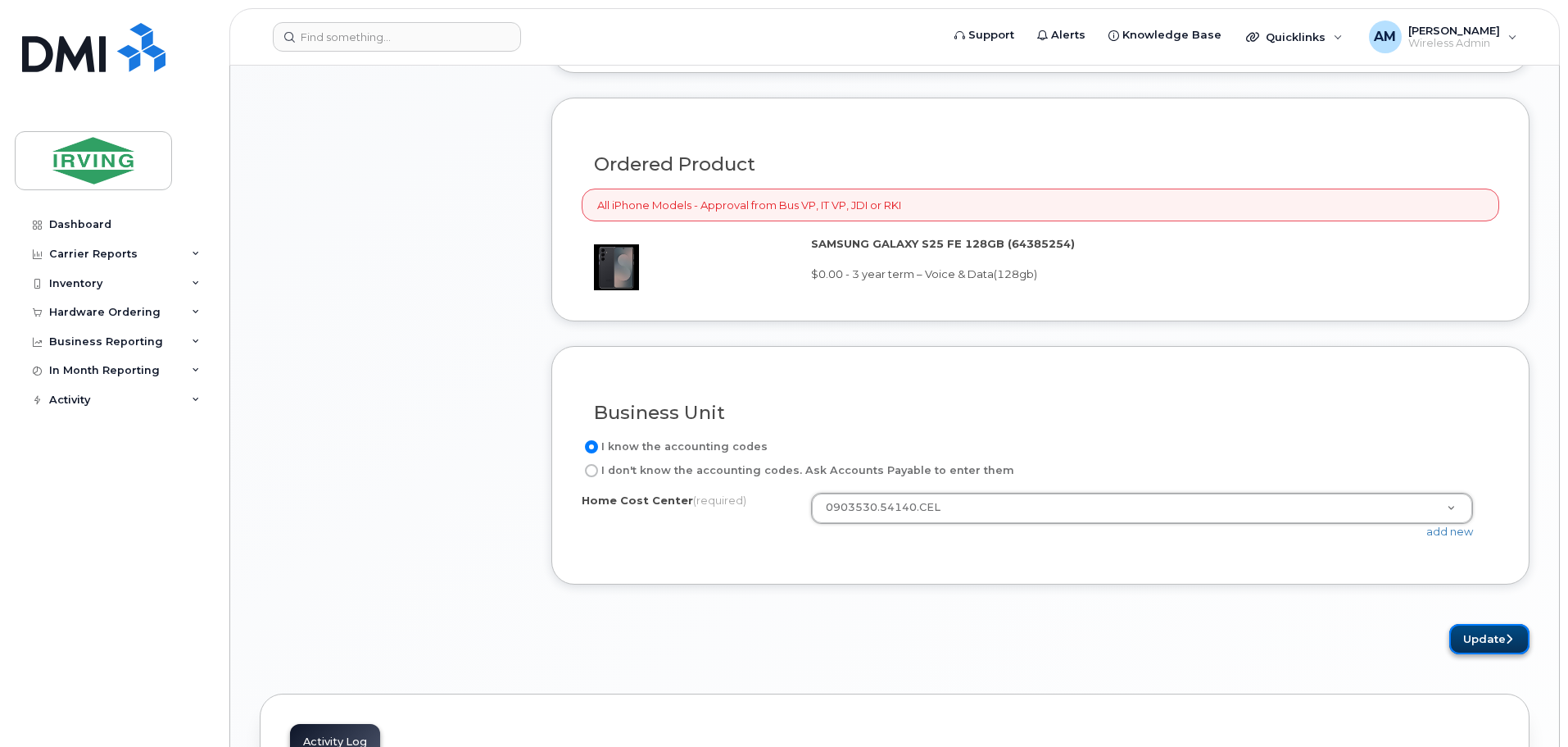
click at [1490, 636] on button "Update" at bounding box center [1490, 639] width 80 height 31
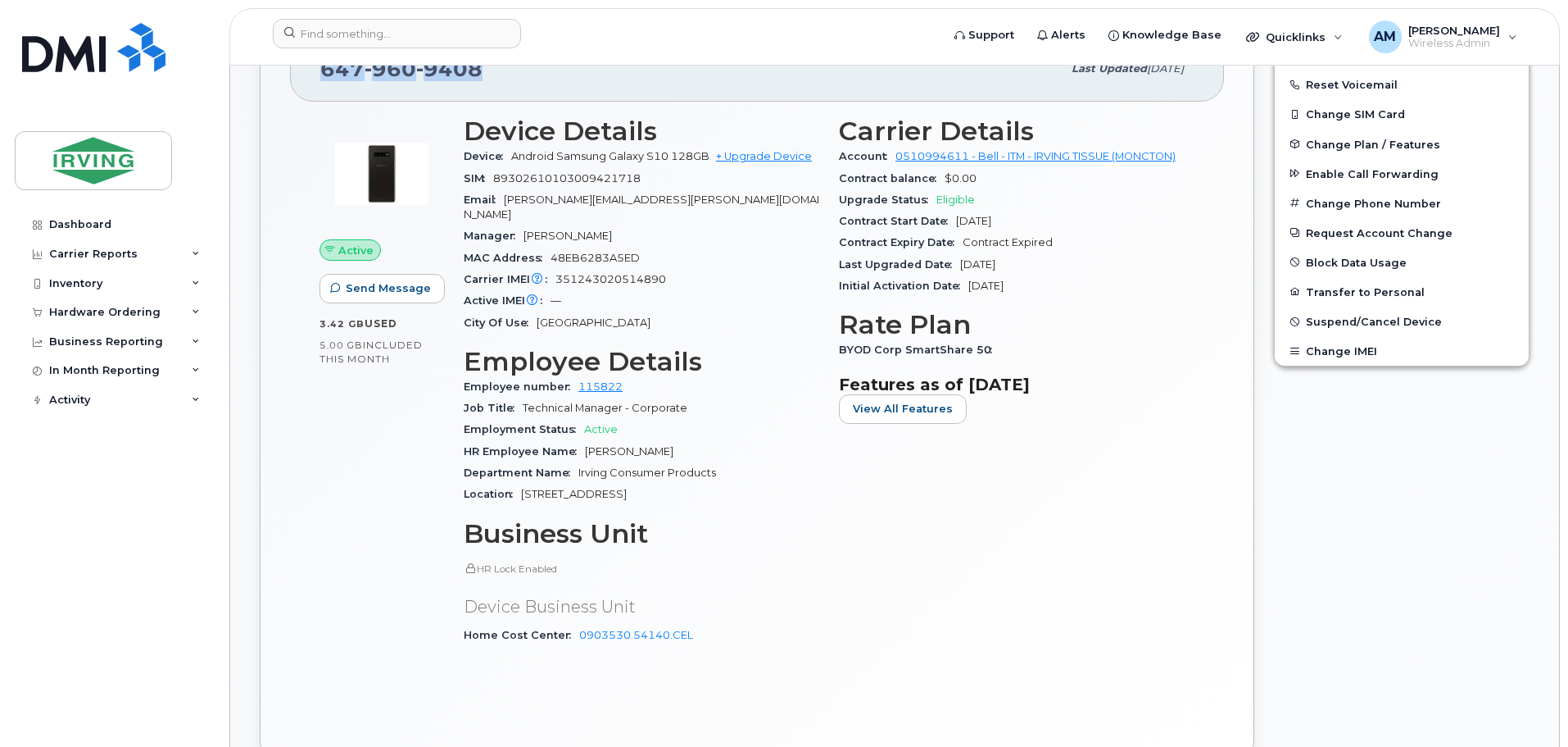
scroll to position [492, 0]
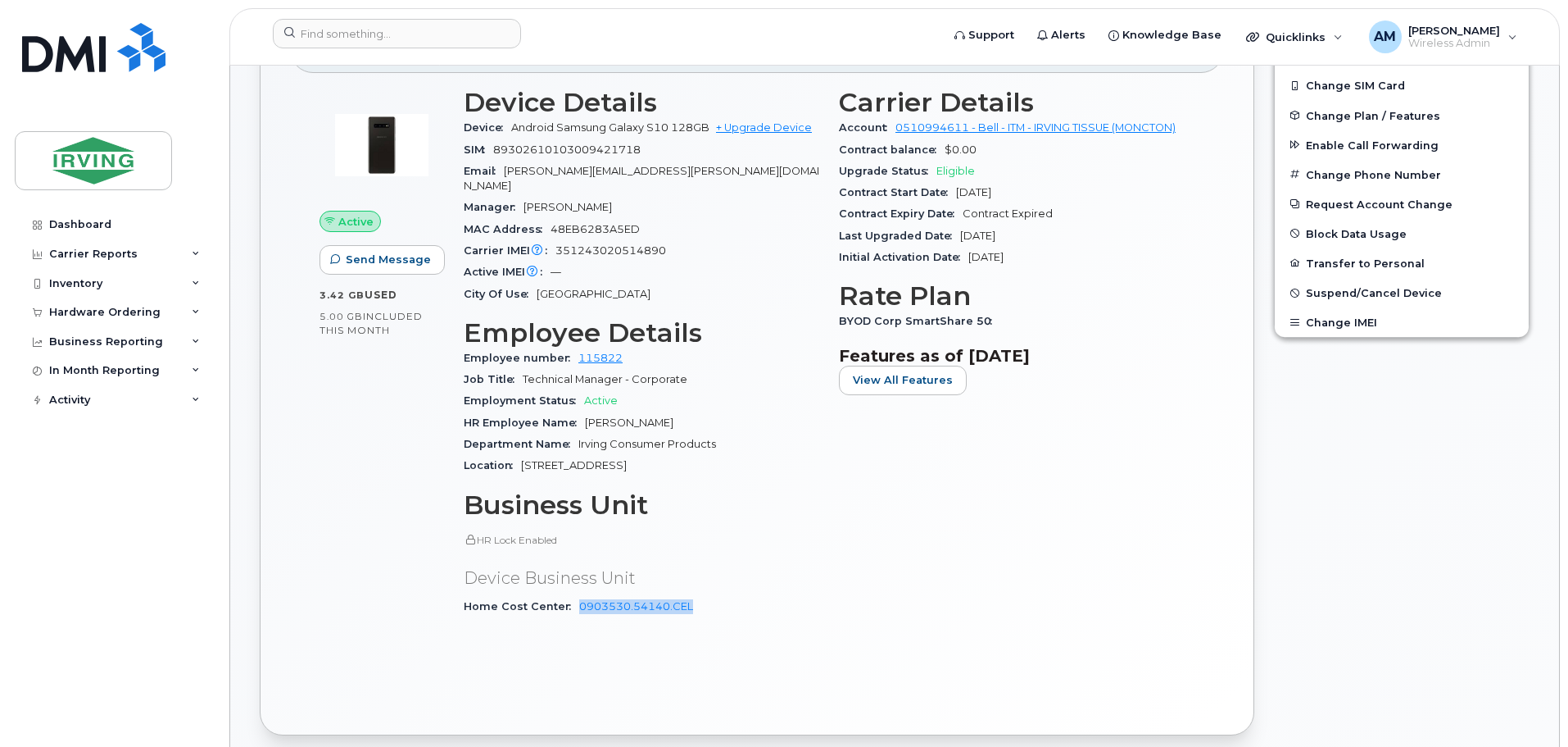
drag, startPoint x: 693, startPoint y: 591, endPoint x: 573, endPoint y: 593, distance: 120.0
click at [573, 596] on div "Home Cost Center 0903530.54140.CEL" at bounding box center [642, 607] width 356 height 21
copy link "0903530.54140.CEL"
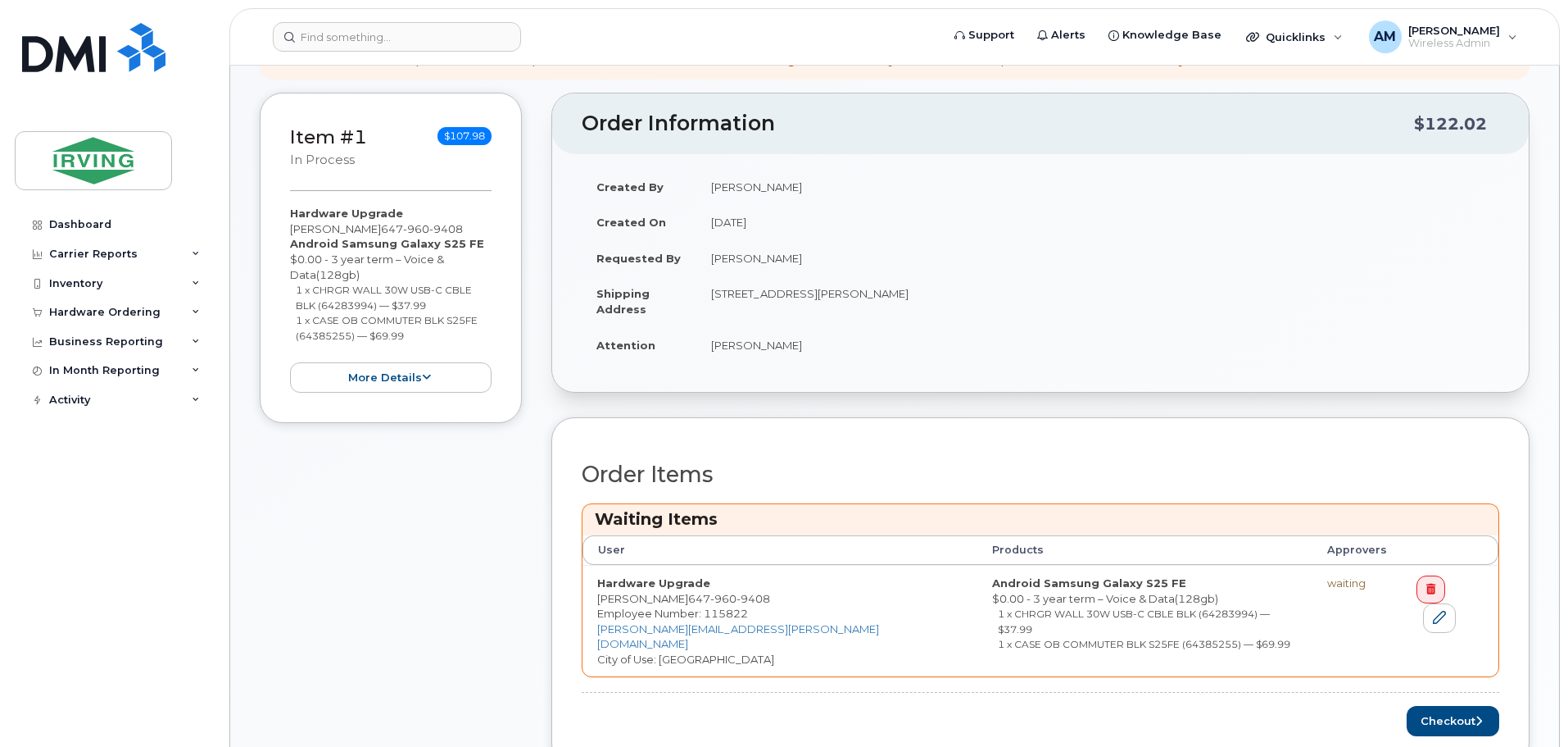
scroll to position [330, 0]
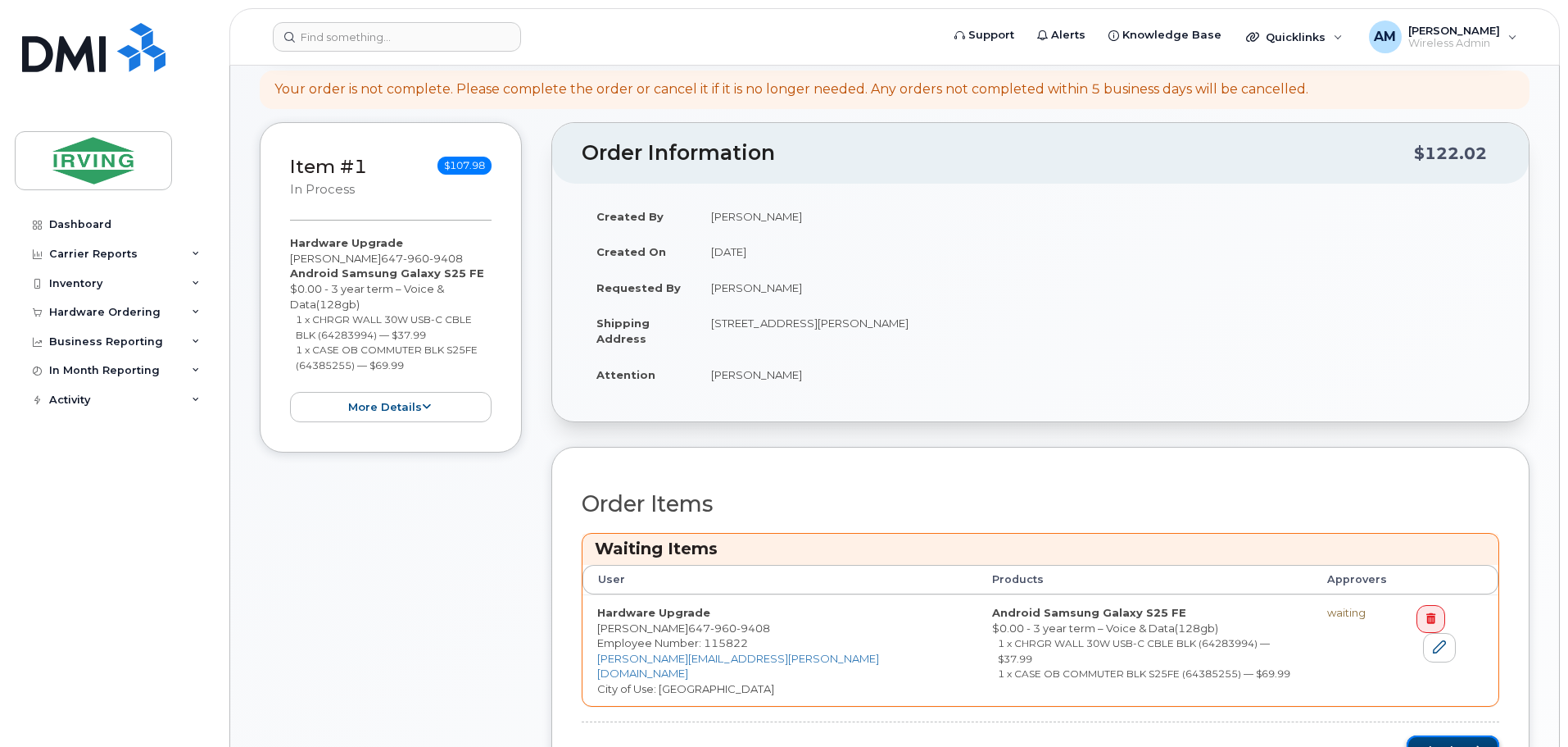
click at [1461, 736] on button "Checkout" at bounding box center [1453, 750] width 92 height 31
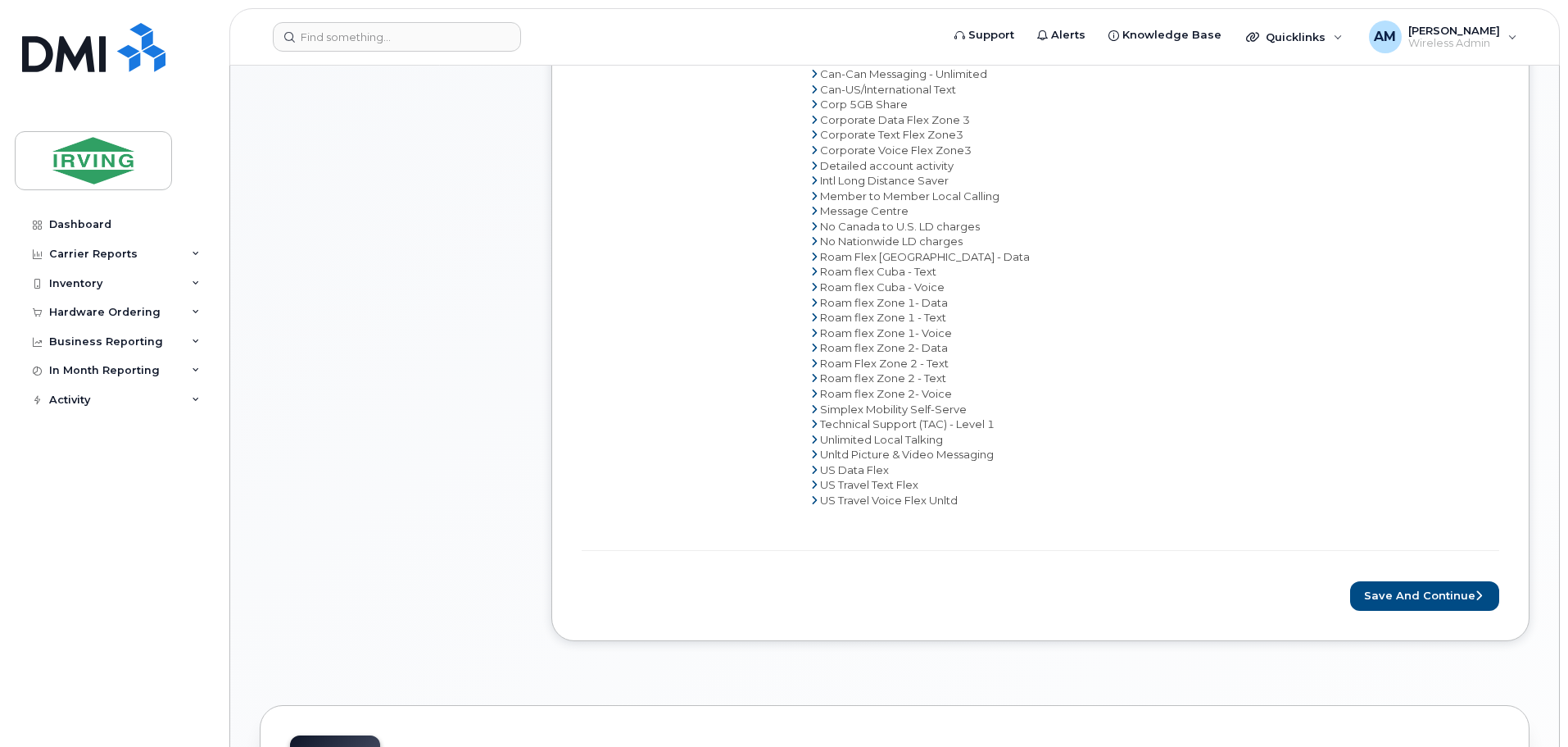
scroll to position [902, 0]
click at [1433, 591] on button "Save and Continue" at bounding box center [1424, 595] width 149 height 31
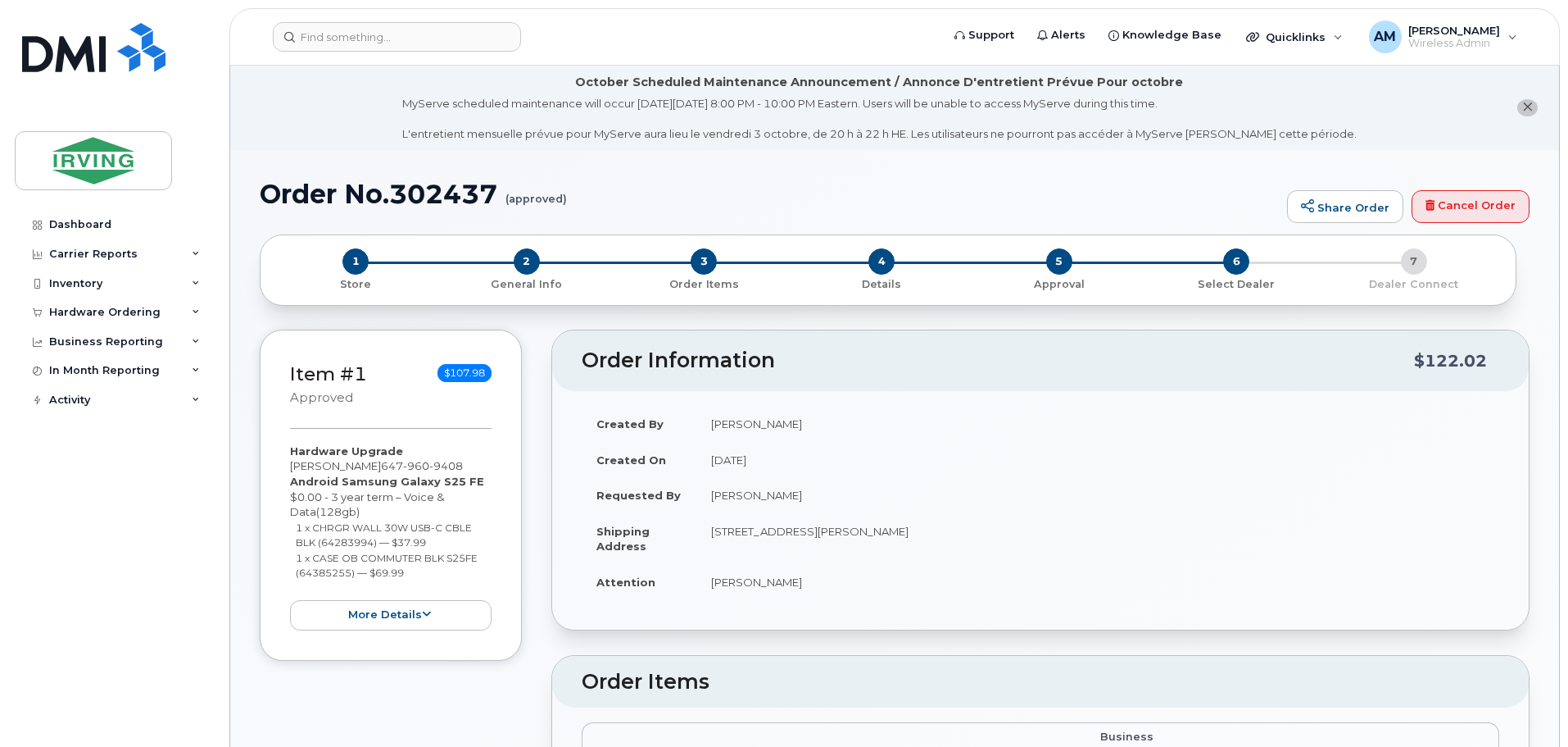
type textarea "Please do not activate device until it's receive."
radio input "true"
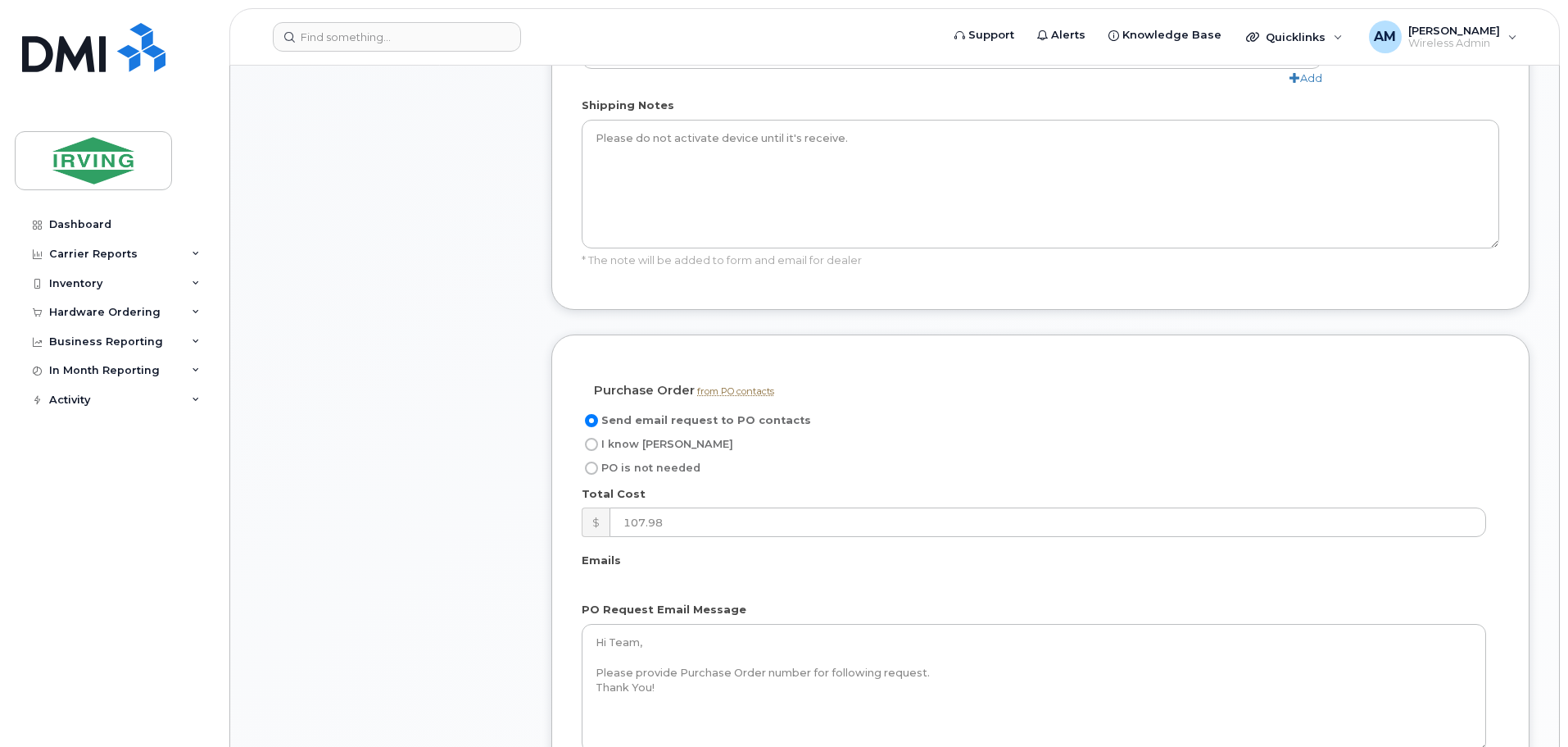
scroll to position [1148, 0]
click at [593, 431] on input "I know PO" at bounding box center [591, 437] width 13 height 13
radio input "true"
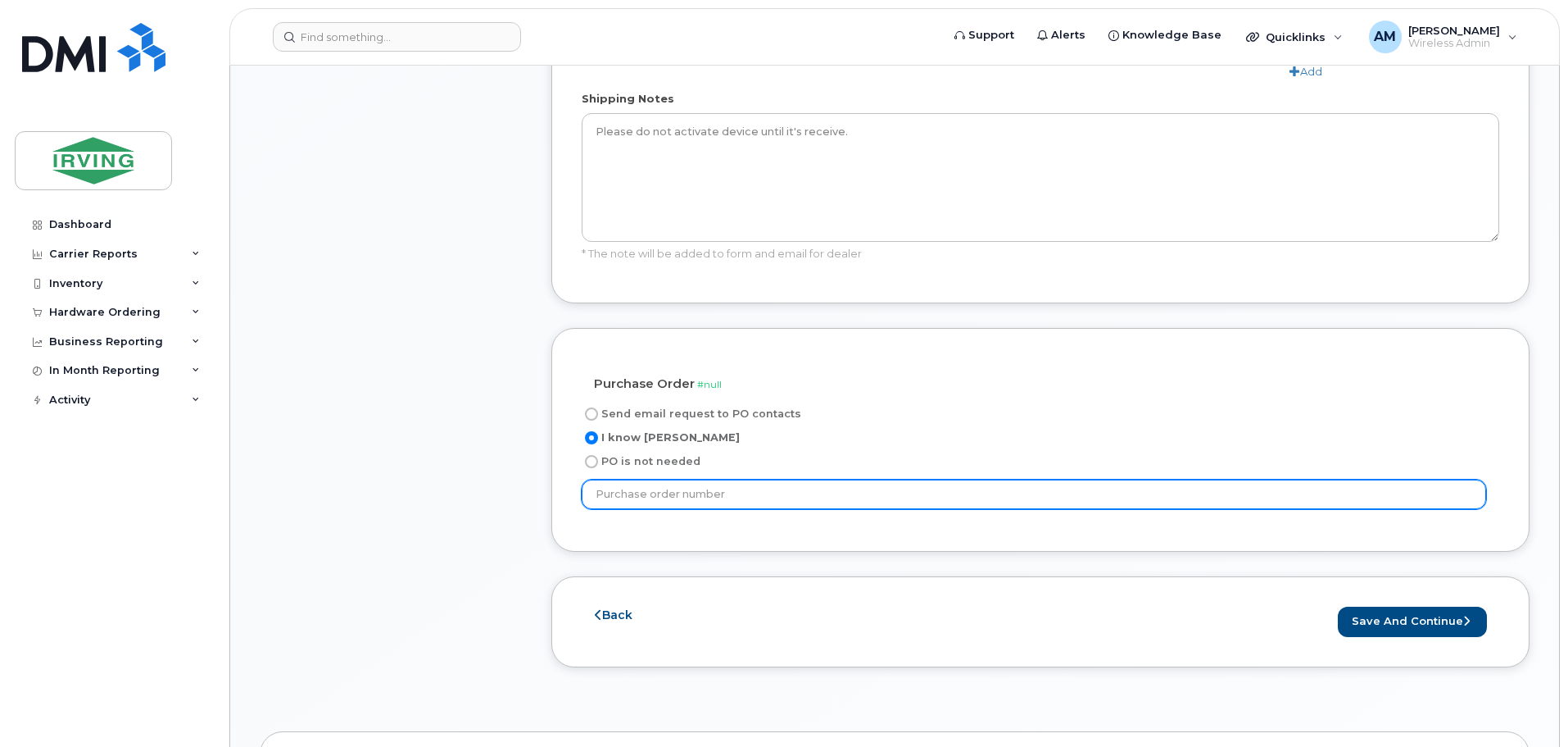
click at [750, 480] on input "text" at bounding box center [1033, 495] width 904 height 30
type input "20610230"
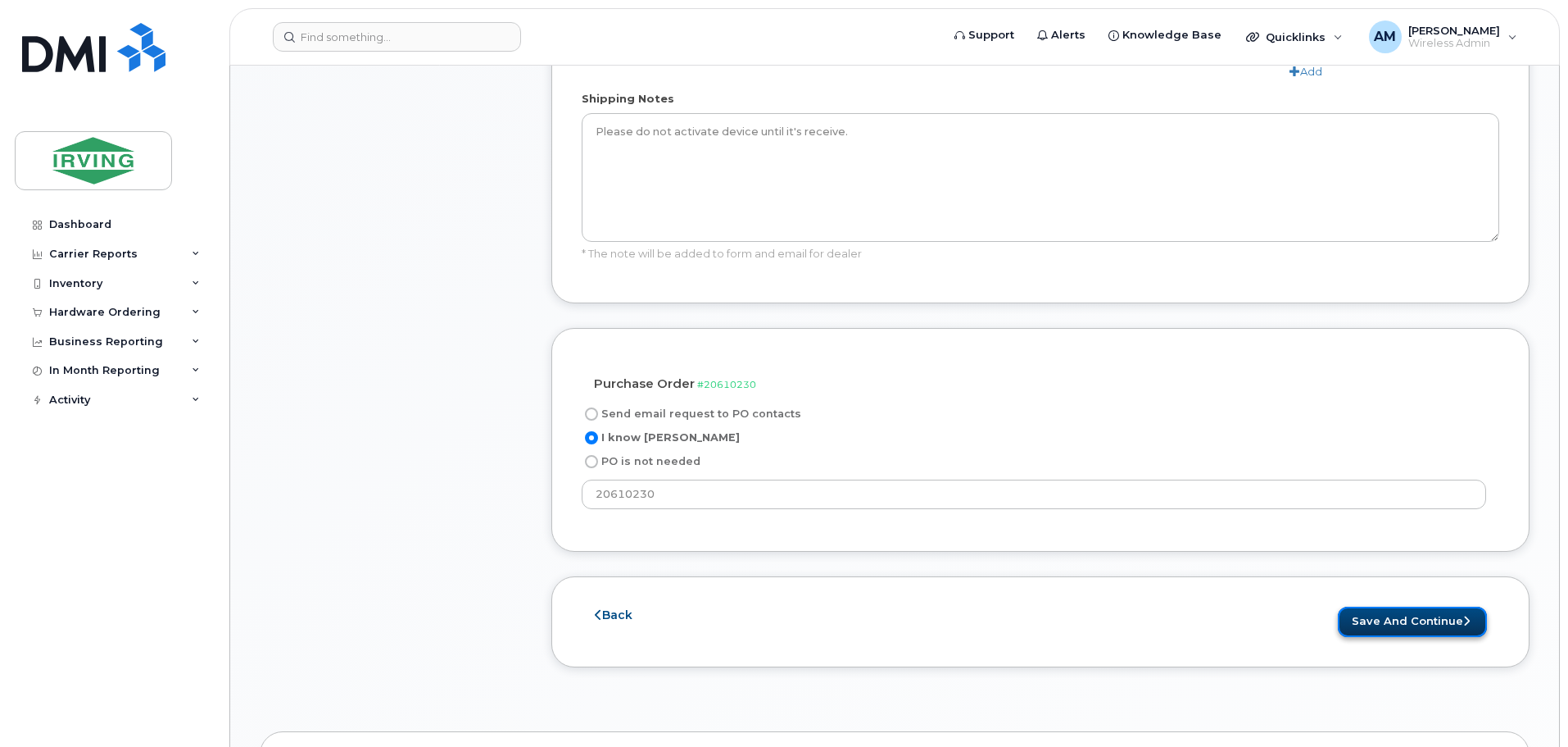
click at [1376, 607] on button "Save and Continue" at bounding box center [1412, 621] width 149 height 31
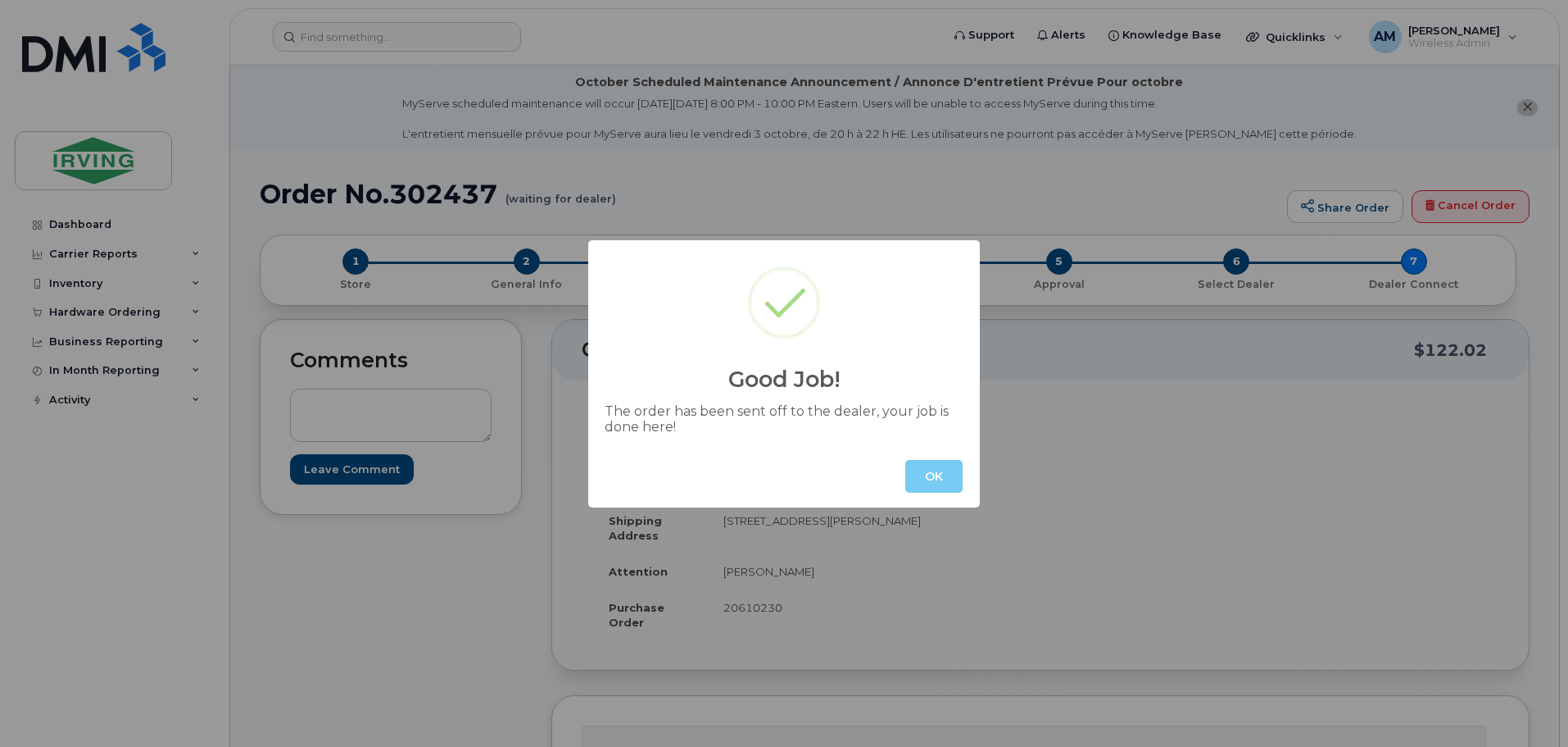
click at [943, 474] on button "OK" at bounding box center [934, 476] width 58 height 33
